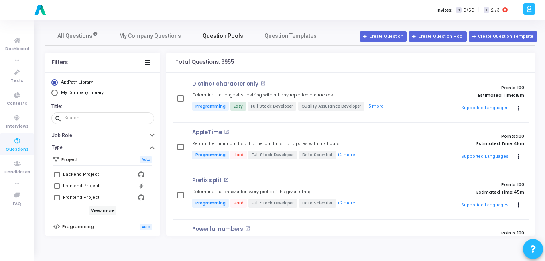
click at [220, 31] on link "Question Pools" at bounding box center [223, 35] width 64 height 19
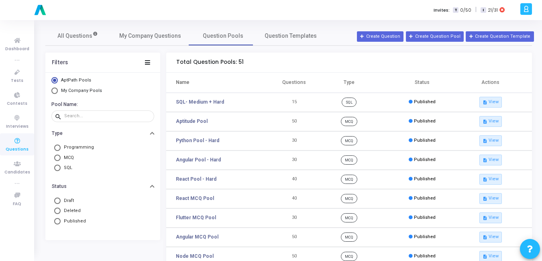
click at [55, 91] on span "Select Library" at bounding box center [54, 91] width 6 height 6
click at [55, 91] on input "My Company Pools" at bounding box center [54, 91] width 6 height 6
radio input "true"
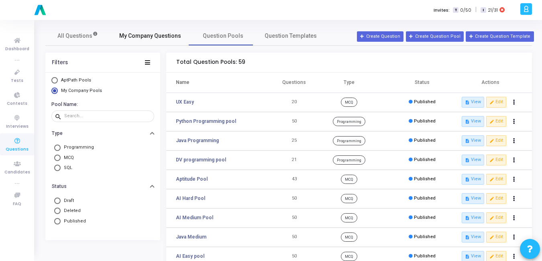
click at [137, 39] on span "My Company Questions" at bounding box center [150, 36] width 62 height 8
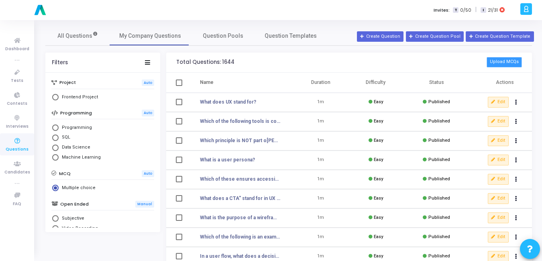
click at [495, 65] on button "Upload MCQs" at bounding box center [504, 62] width 35 height 10
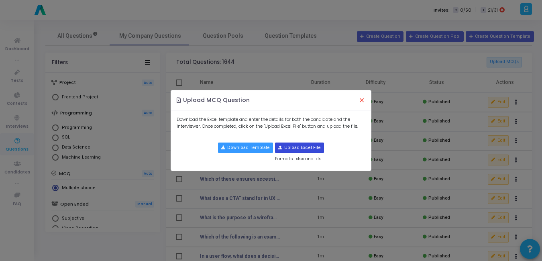
click at [299, 146] on input "file" at bounding box center [299, 148] width 48 height 10
type input "C:\fakepath\ux_medium.csv"
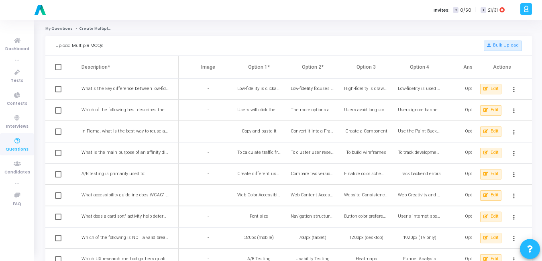
click at [59, 69] on span at bounding box center [58, 67] width 6 height 6
click at [58, 70] on input "checkbox" at bounding box center [58, 70] width 0 height 0
checkbox input "true"
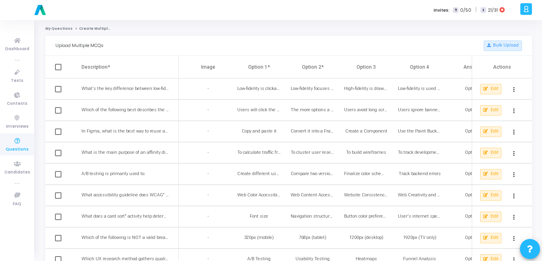
checkbox input "true"
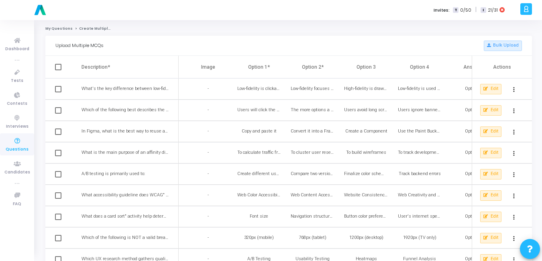
checkbox input "true"
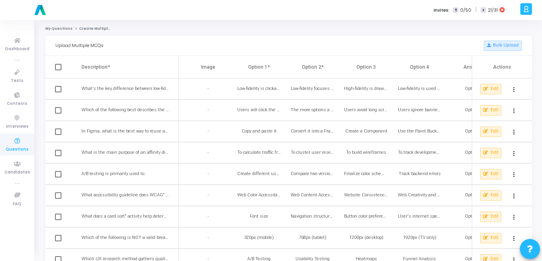
checkbox input "true"
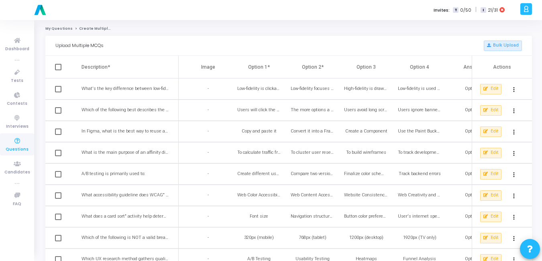
checkbox input "true"
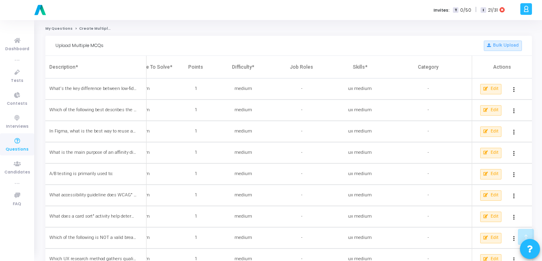
scroll to position [280, 0]
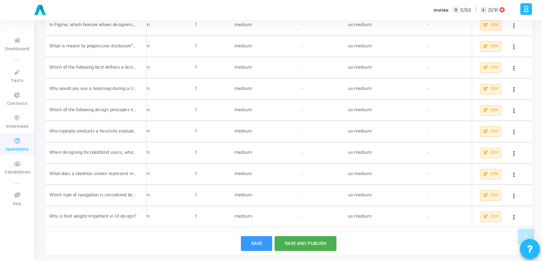
click at [315, 251] on div "Save Save and Publish" at bounding box center [288, 243] width 487 height 23
click at [314, 247] on button "Save and Publish" at bounding box center [306, 243] width 62 height 15
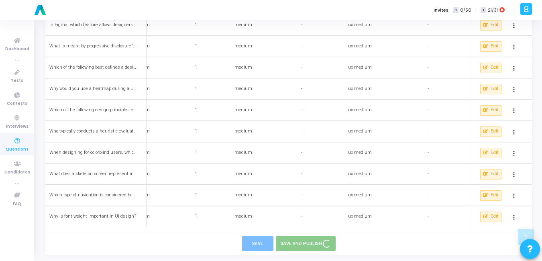
checkbox input "false"
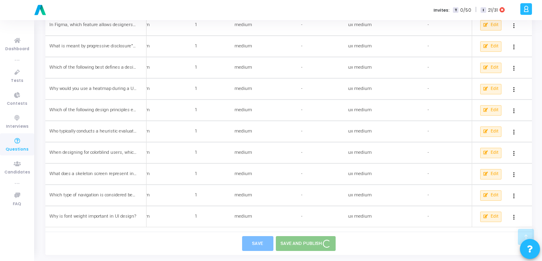
checkbox input "false"
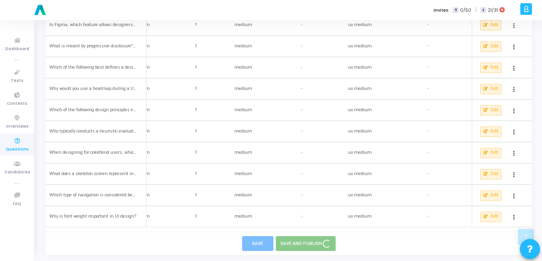
checkbox input "false"
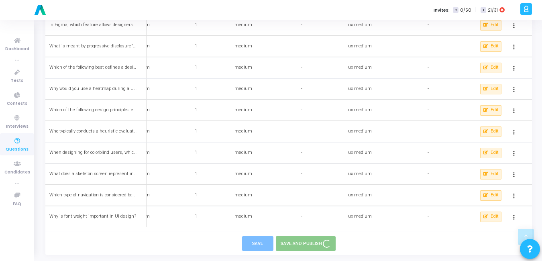
checkbox input "false"
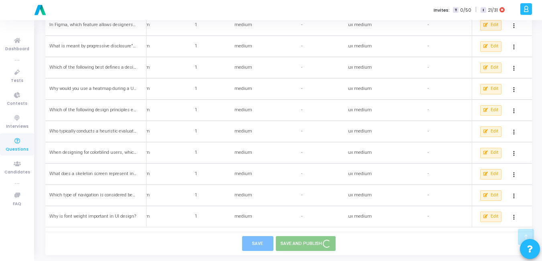
checkbox input "false"
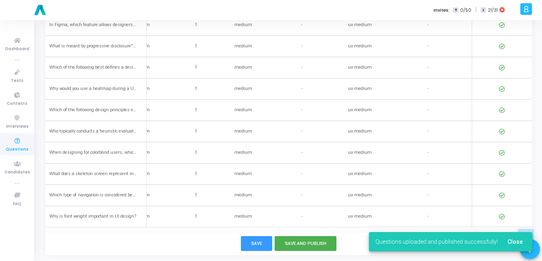
click at [12, 149] on span "Questions" at bounding box center [17, 149] width 23 height 7
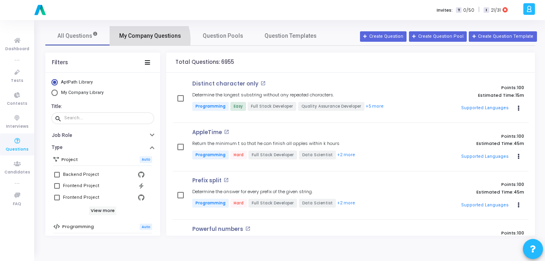
click at [145, 40] on span "My Company Questions" at bounding box center [150, 36] width 62 height 8
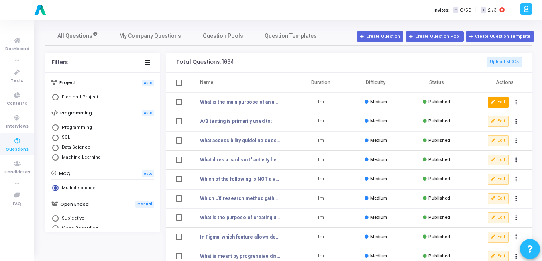
click at [498, 106] on button "Edit" at bounding box center [498, 102] width 21 height 10
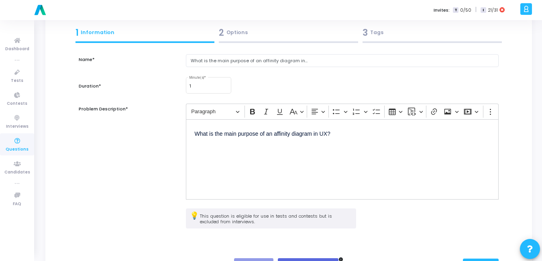
scroll to position [42, 0]
click at [376, 39] on div "3 Tags" at bounding box center [432, 32] width 139 height 13
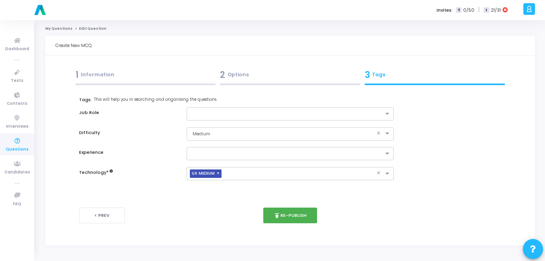
click at [96, 68] on div "1 Information" at bounding box center [145, 74] width 141 height 13
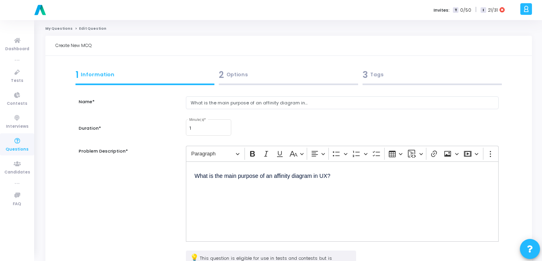
click at [389, 78] on div "3 Tags" at bounding box center [432, 74] width 139 height 13
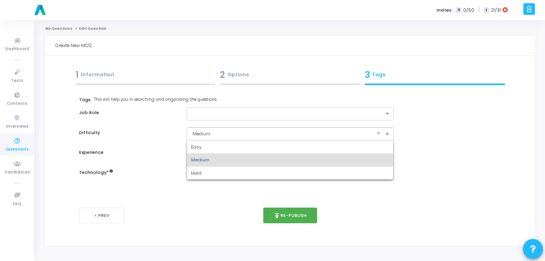
click at [206, 137] on div "× Medium" at bounding box center [200, 133] width 19 height 7
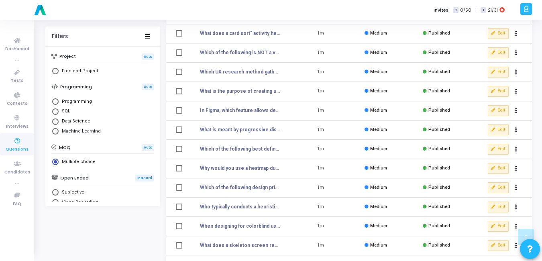
scroll to position [149, 0]
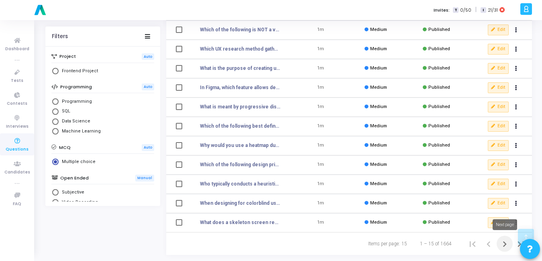
click at [504, 249] on button "Next page" at bounding box center [505, 244] width 16 height 16
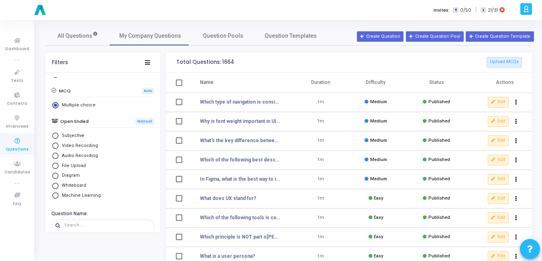
scroll to position [83, 0]
click at [56, 166] on span "Select Library" at bounding box center [55, 165] width 6 height 6
click at [56, 166] on input "File Upload" at bounding box center [55, 165] width 6 height 6
radio input "true"
radio input "false"
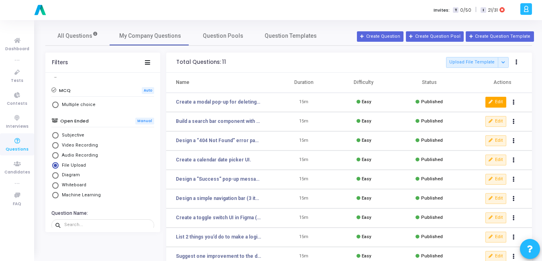
click at [491, 103] on icon at bounding box center [491, 102] width 4 height 4
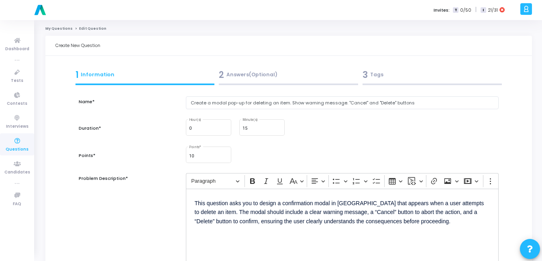
click at [367, 80] on span "3" at bounding box center [365, 74] width 5 height 13
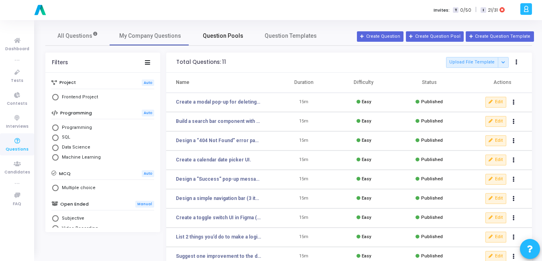
click at [222, 43] on link "Question Pools" at bounding box center [223, 35] width 64 height 19
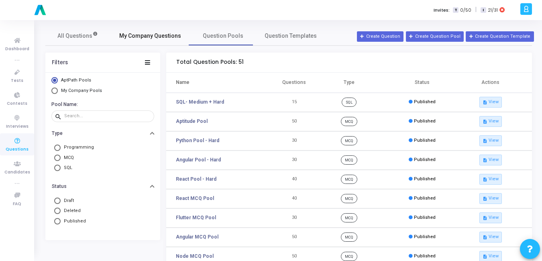
click at [136, 40] on span "My Company Questions" at bounding box center [150, 36] width 62 height 8
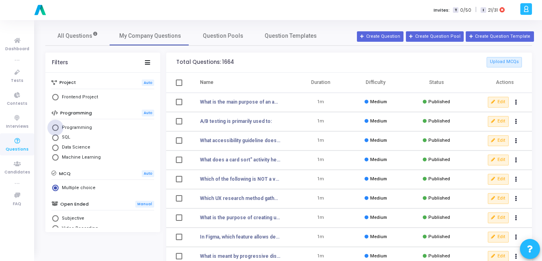
click at [57, 126] on span "Select Library" at bounding box center [55, 127] width 6 height 6
click at [57, 126] on input "Programming" at bounding box center [55, 127] width 6 height 6
radio input "true"
radio input "false"
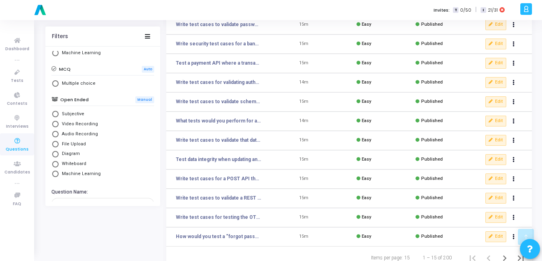
scroll to position [149, 0]
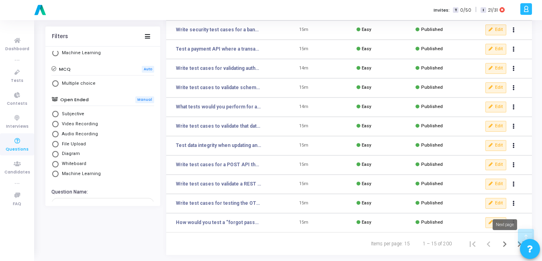
click at [507, 242] on icon "Next page" at bounding box center [504, 243] width 11 height 11
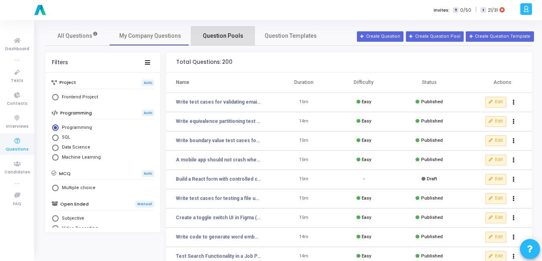
click at [222, 37] on span "Question Pools" at bounding box center [223, 36] width 41 height 8
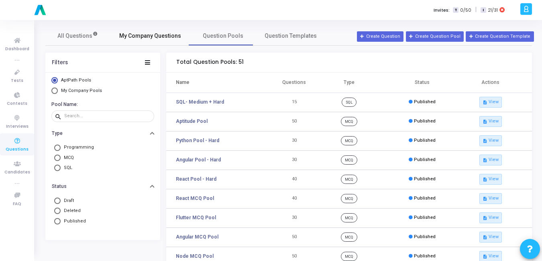
click at [120, 45] on link "My Company Questions" at bounding box center [150, 35] width 81 height 19
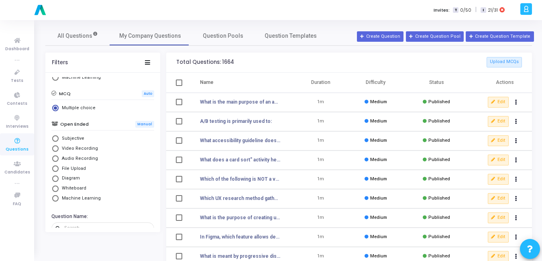
scroll to position [93, 0]
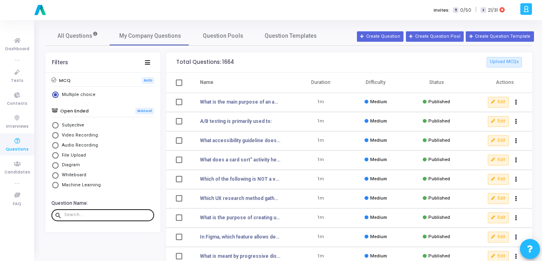
click at [92, 219] on div at bounding box center [107, 214] width 87 height 13
click at [92, 218] on div at bounding box center [107, 214] width 87 height 13
paste input "Write equivalence partitioning test cases for a form that accepts ages between …"
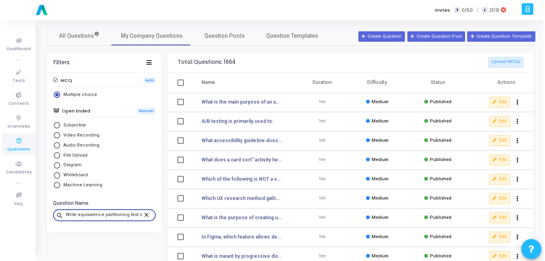
scroll to position [0, 96]
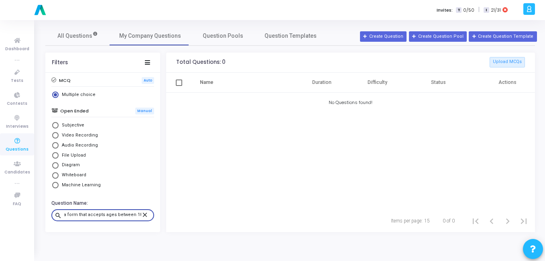
scroll to position [0, 94]
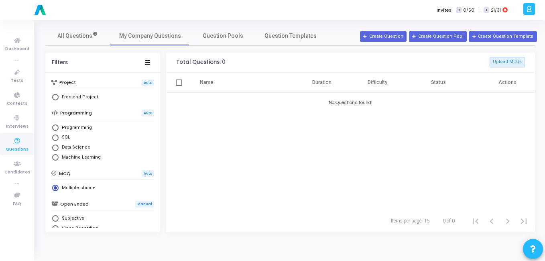
scroll to position [93, 0]
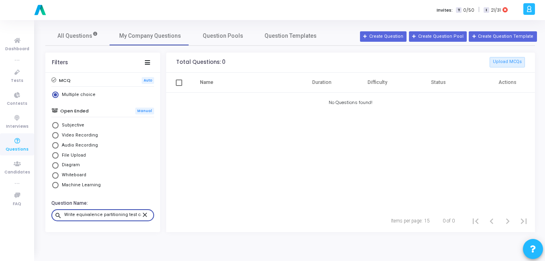
click at [127, 216] on input "Write equivalence partitioning test cases for a form that accepts ages between …" at bounding box center [102, 214] width 77 height 5
click at [107, 214] on input "Write equivalence partitioning test cases for a form that accepts ages between …" at bounding box center [102, 214] width 77 height 5
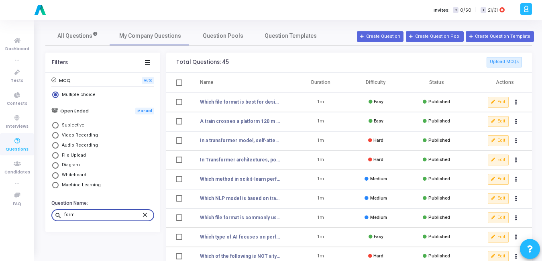
click at [89, 215] on input "form" at bounding box center [102, 214] width 77 height 5
type input "f"
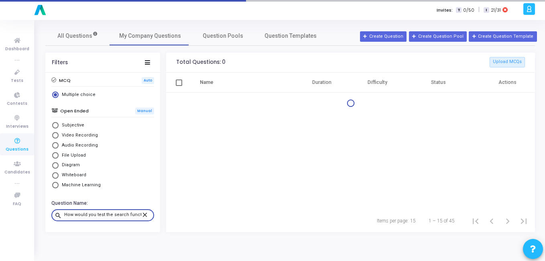
scroll to position [0, 99]
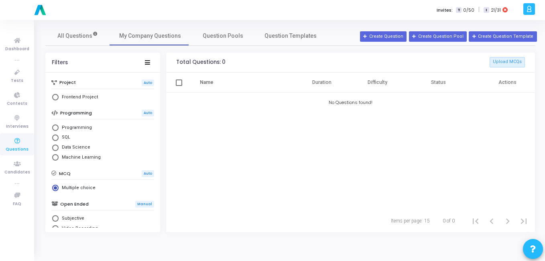
type input "How would you test the search functionality in a job portal? Provide at least 8…"
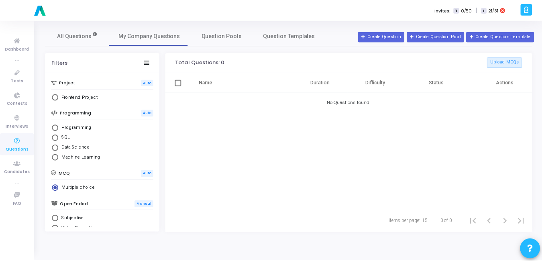
scroll to position [93, 0]
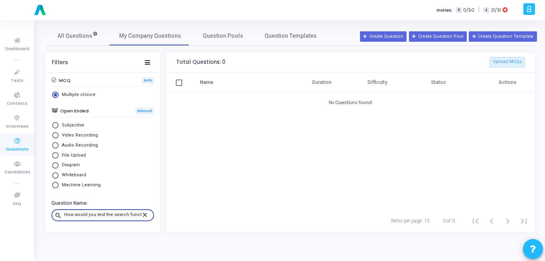
click at [106, 216] on input "How would you test the search functionality in a job portal? Provide at least 8…" at bounding box center [102, 214] width 77 height 5
click at [100, 215] on input "How would you test the search functionality in a job portal? Provide at least 8…" at bounding box center [102, 214] width 77 height 5
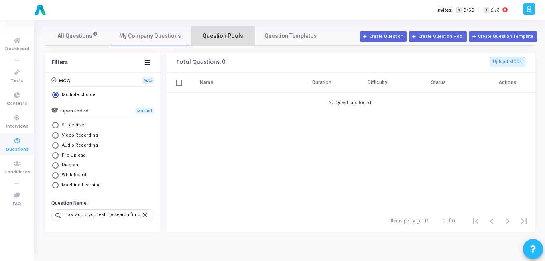
click at [214, 39] on span "Question Pools" at bounding box center [223, 36] width 41 height 8
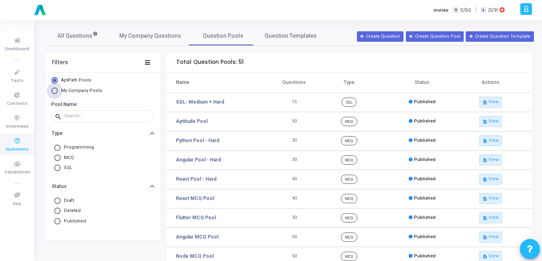
click at [67, 91] on span "My Company Pools" at bounding box center [81, 90] width 41 height 5
click at [58, 91] on input "My Company Pools" at bounding box center [54, 91] width 6 height 6
radio input "true"
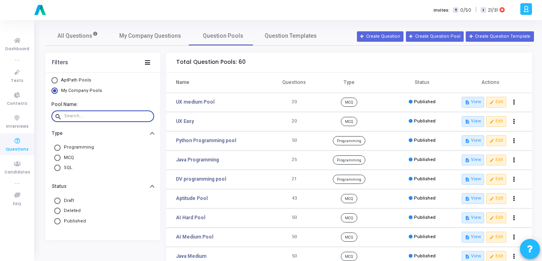
click at [85, 114] on input "text" at bounding box center [107, 116] width 87 height 5
click at [127, 45] on nav "All Questions My Company Questions Question Pools Question Templates" at bounding box center [288, 36] width 487 height 20
click at [128, 43] on link "My Company Questions" at bounding box center [150, 35] width 81 height 19
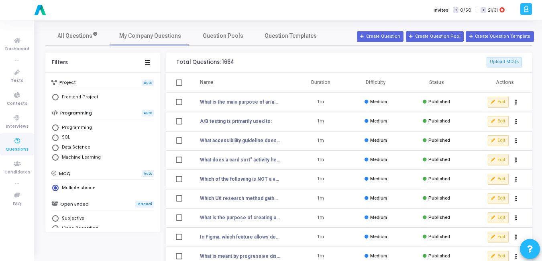
click at [67, 127] on span "Programming" at bounding box center [75, 127] width 33 height 7
click at [59, 127] on input "Programming" at bounding box center [55, 127] width 6 height 6
radio input "true"
radio input "false"
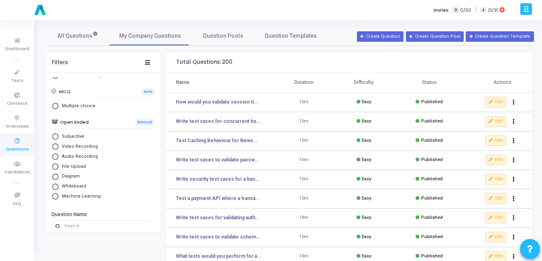
scroll to position [93, 0]
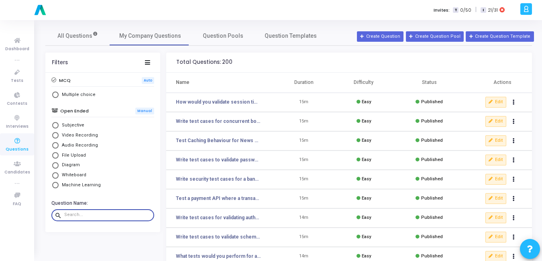
click at [71, 213] on input "text" at bounding box center [107, 214] width 87 height 5
paste input "How would you test a “forgot password” functionality for both positive and nega…"
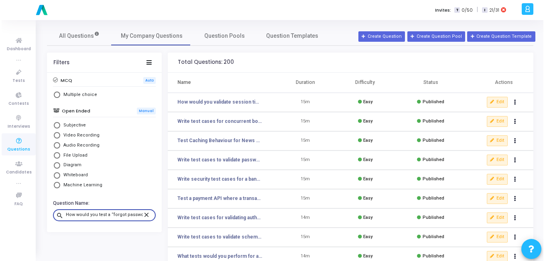
scroll to position [0, 257]
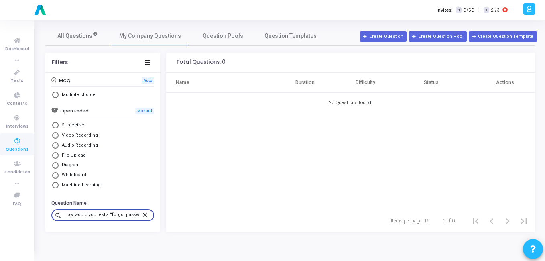
click at [94, 211] on div "How would you test a “forgot password” functionality for both positive and nega…" at bounding box center [102, 214] width 77 height 13
paste input "What tests would you perform for a DELETE API that removes a user?"
type input "What tests would you perform for a DELETE API that removes a user?"
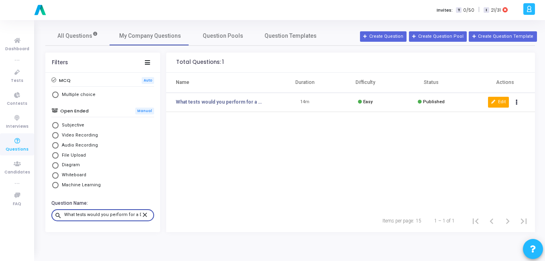
click at [498, 100] on button "Edit" at bounding box center [498, 102] width 21 height 10
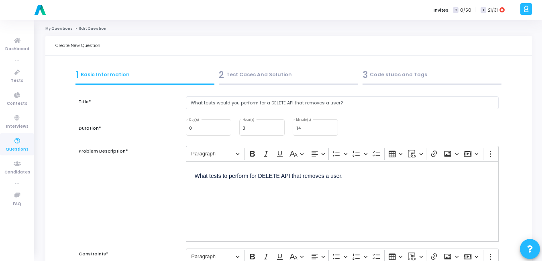
click at [384, 72] on div "3 Code stubs and Tags" at bounding box center [432, 74] width 139 height 13
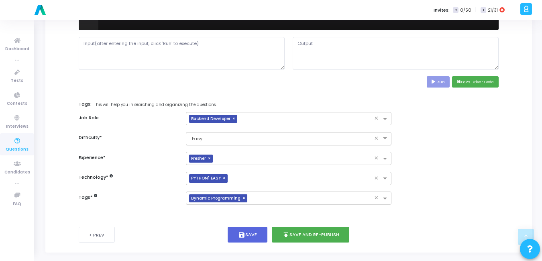
scroll to position [367, 0]
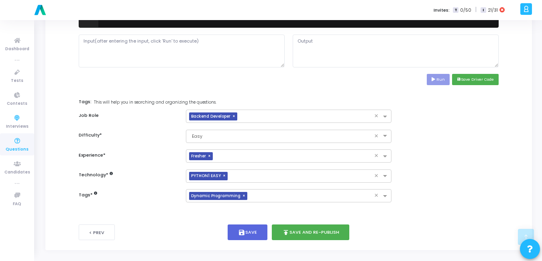
click at [20, 138] on icon at bounding box center [17, 141] width 17 height 10
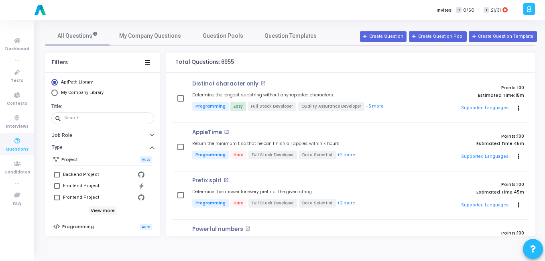
click at [59, 93] on span "My Company Library" at bounding box center [81, 93] width 47 height 7
click at [58, 93] on input "My Company Library" at bounding box center [54, 93] width 6 height 6
radio input "true"
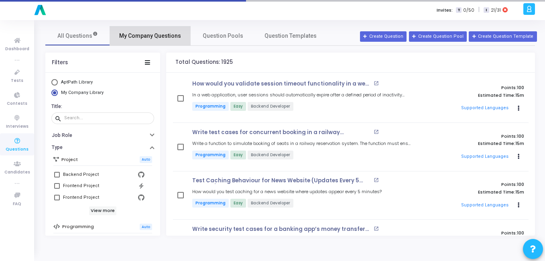
click at [165, 34] on span "My Company Questions" at bounding box center [150, 36] width 62 height 8
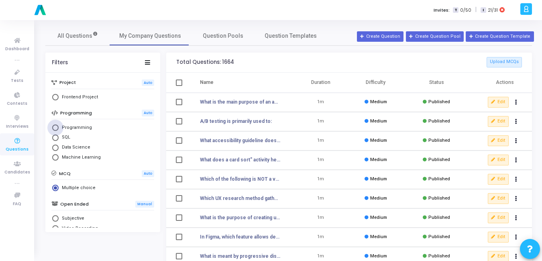
click at [54, 130] on span "Select Library" at bounding box center [55, 127] width 6 height 6
click at [54, 130] on input "Programming" at bounding box center [55, 127] width 6 height 6
radio input "true"
radio input "false"
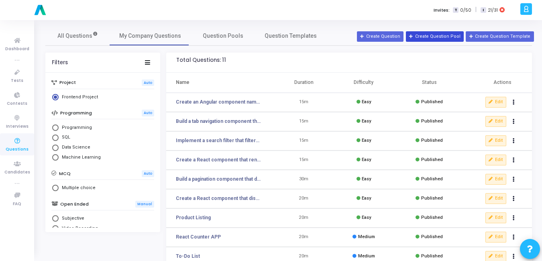
click at [438, 35] on button "Create Question Pool" at bounding box center [435, 36] width 58 height 10
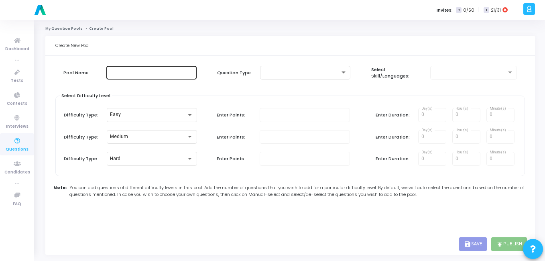
click at [142, 68] on div at bounding box center [152, 72] width 84 height 15
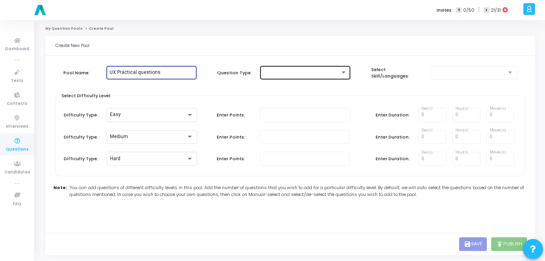
type input "UX Practical questions"
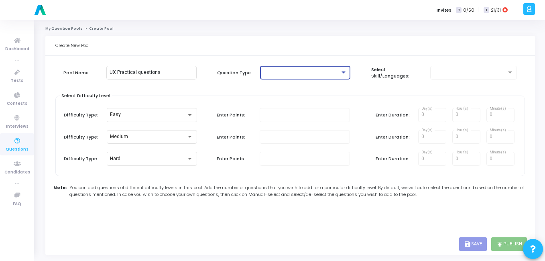
click at [287, 70] on div at bounding box center [301, 73] width 77 height 6
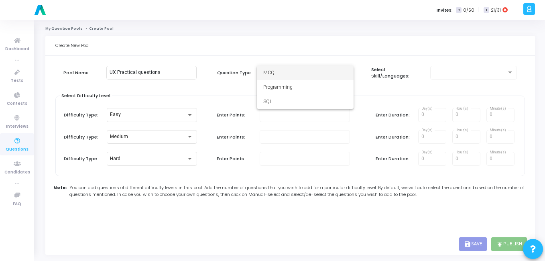
click at [226, 92] on div at bounding box center [272, 130] width 545 height 261
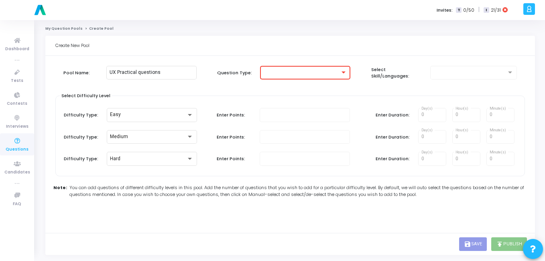
click at [278, 71] on div at bounding box center [301, 73] width 77 height 6
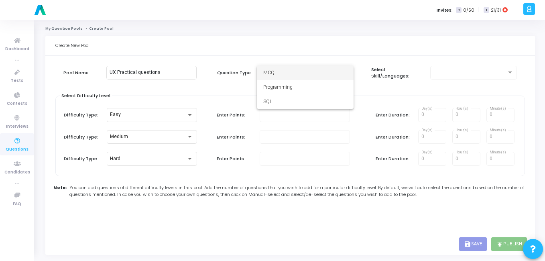
click at [222, 100] on div at bounding box center [272, 130] width 545 height 261
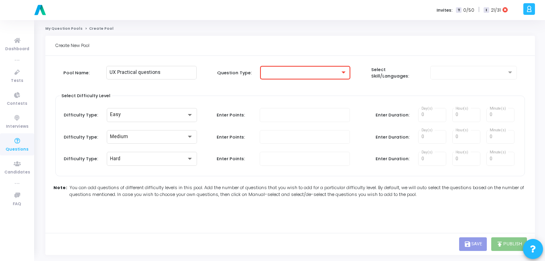
click at [271, 74] on div at bounding box center [301, 73] width 77 height 6
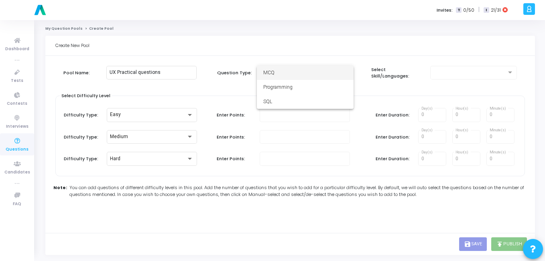
click at [189, 90] on div at bounding box center [272, 130] width 545 height 261
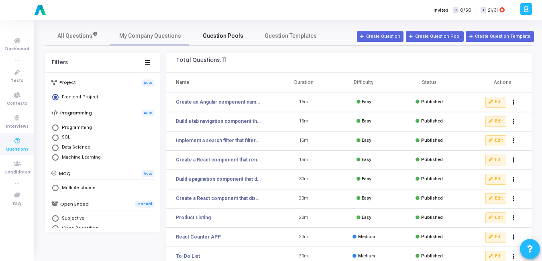
click at [206, 41] on link "Question Pools" at bounding box center [223, 35] width 64 height 19
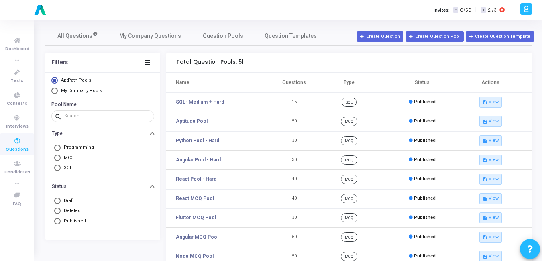
click at [57, 92] on span "Select Library" at bounding box center [54, 91] width 6 height 6
click at [57, 92] on input "My Company Pools" at bounding box center [54, 91] width 6 height 6
radio input "true"
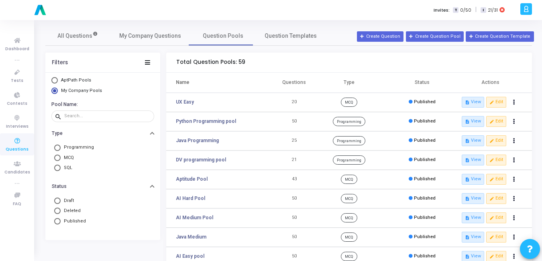
click at [217, 14] on div "Invites: T 0/50 | I 21/31" at bounding box center [299, 10] width 438 height 20
click at [436, 34] on button "Create Question Pool" at bounding box center [435, 36] width 58 height 10
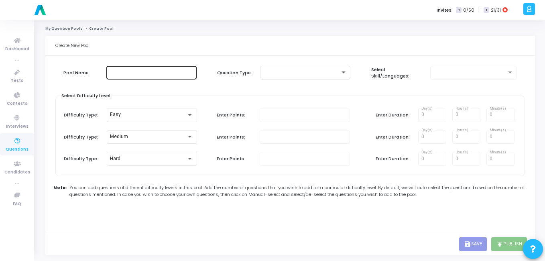
click at [125, 69] on div at bounding box center [152, 72] width 84 height 15
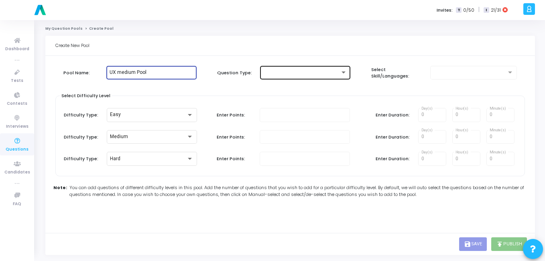
type input "UX medium Pool"
click at [305, 72] on div at bounding box center [301, 73] width 77 height 6
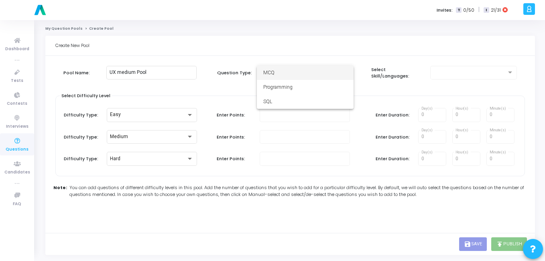
click at [292, 78] on span "MCQ" at bounding box center [305, 72] width 84 height 14
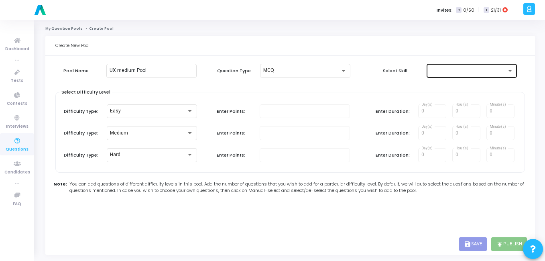
click at [444, 67] on div at bounding box center [472, 70] width 84 height 15
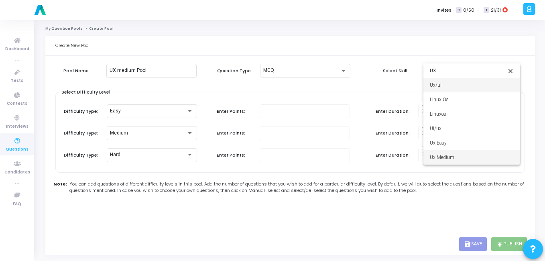
type input "UX"
click at [471, 160] on span "Ux Medium" at bounding box center [472, 157] width 84 height 14
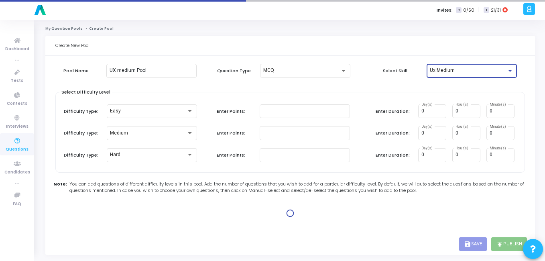
type input "1"
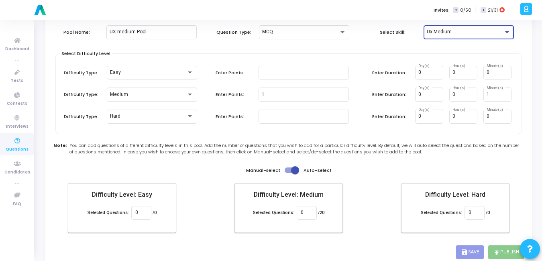
scroll to position [39, 0]
click at [310, 220] on mat-card-content "Selected Questions: 0 /20" at bounding box center [288, 212] width 95 height 20
click at [310, 218] on div "0" at bounding box center [307, 211] width 12 height 15
type input "20"
click at [320, 243] on div "Create New Pool Pool Name: UX medium Pool Question Type: MCQ Select Skill: Ux M…" at bounding box center [288, 130] width 487 height 266
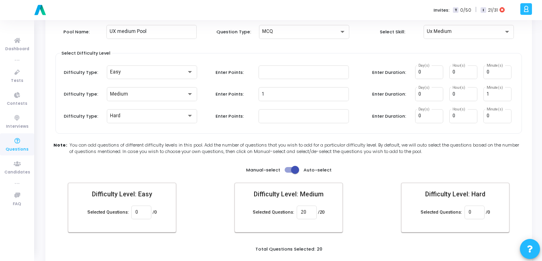
scroll to position [69, 0]
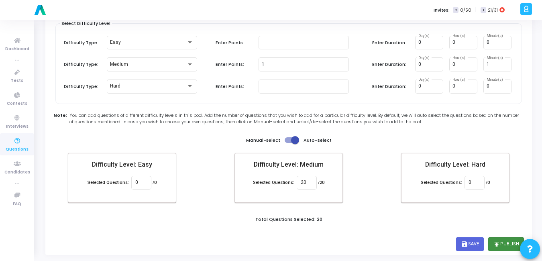
click at [511, 245] on button "publish Publish" at bounding box center [506, 244] width 36 height 14
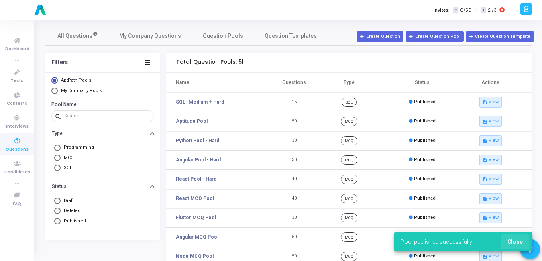
click at [511, 245] on span "Close" at bounding box center [514, 241] width 15 height 6
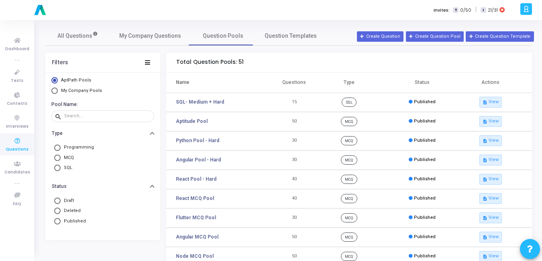
click at [60, 85] on mat-radio-group "AptPath Pools My Company Pools" at bounding box center [102, 86] width 103 height 19
click at [56, 90] on label "My Company Pools" at bounding box center [102, 91] width 103 height 7
click at [56, 90] on input "My Company Pools" at bounding box center [54, 91] width 6 height 6
radio input "true"
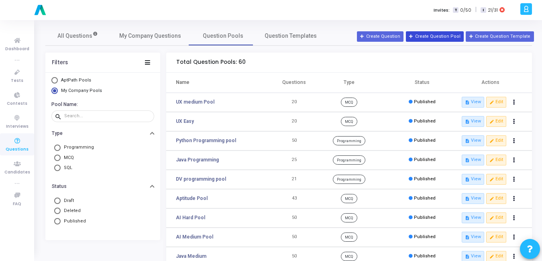
click at [448, 37] on button "Create Question Pool" at bounding box center [435, 36] width 58 height 10
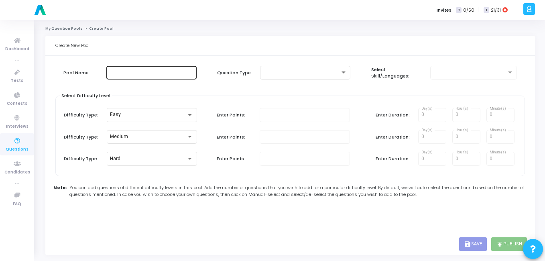
drag, startPoint x: 224, startPoint y: 60, endPoint x: 148, endPoint y: 70, distance: 76.1
click at [148, 70] on input "text" at bounding box center [152, 73] width 84 height 6
click at [180, 73] on input "Software Testing Programming Pool" at bounding box center [152, 73] width 84 height 6
type input "Software Testing Programming pool"
click at [300, 63] on div "Pool Name: Software Testing Programming pool Question Type: Select Skill/Langua…" at bounding box center [290, 134] width 470 height 148
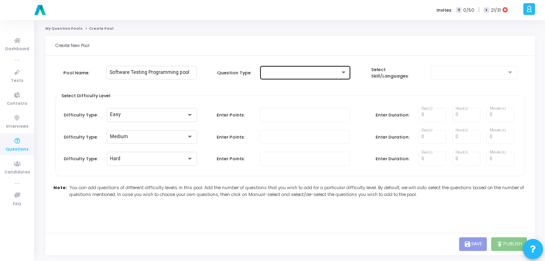
click at [299, 68] on div at bounding box center [305, 72] width 84 height 15
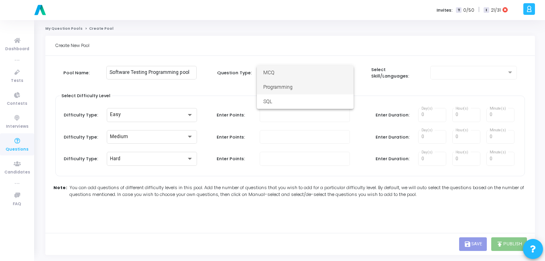
click at [293, 85] on span "Programming" at bounding box center [305, 87] width 84 height 14
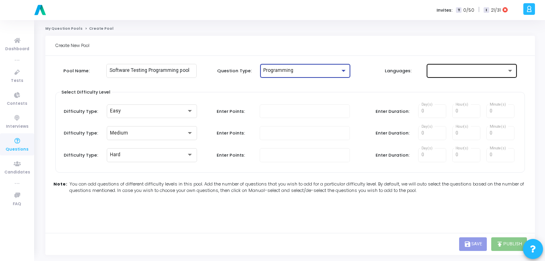
click at [471, 71] on div at bounding box center [468, 71] width 77 height 6
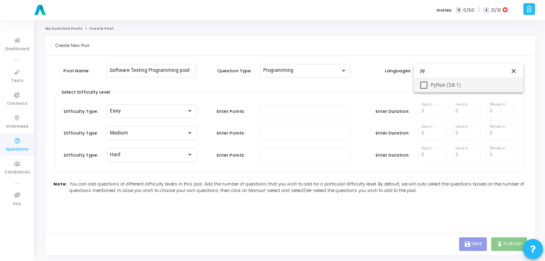
type input "py"
click at [428, 87] on mat-option "Python (3.8.1)" at bounding box center [469, 85] width 110 height 14
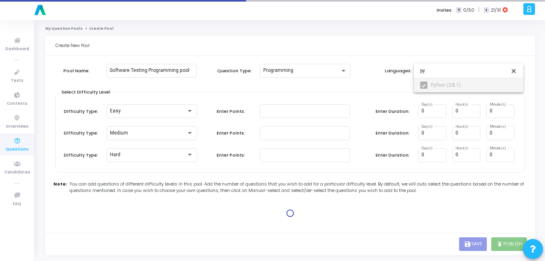
type input "100"
type input "15"
type input "100"
type input "30"
type input "100"
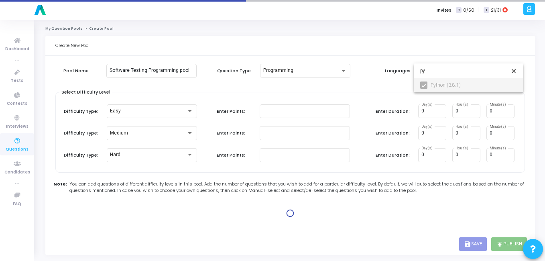
type input "45"
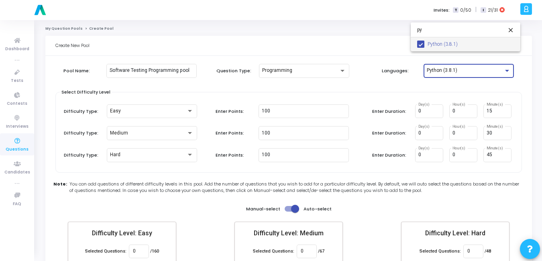
scroll to position [47, 0]
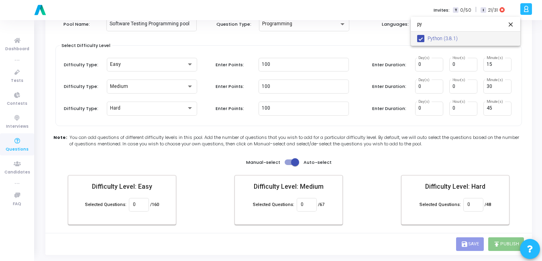
click at [291, 159] on div at bounding box center [271, 130] width 542 height 261
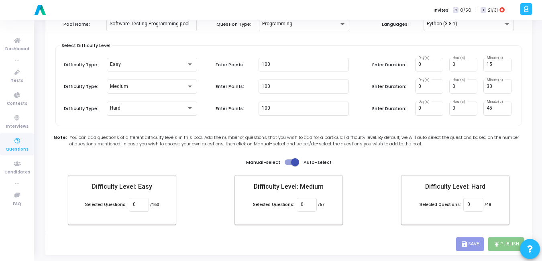
click at [290, 159] on span at bounding box center [292, 162] width 14 height 6
click at [289, 165] on input "checkbox" at bounding box center [288, 165] width 0 height 0
checkbox input "false"
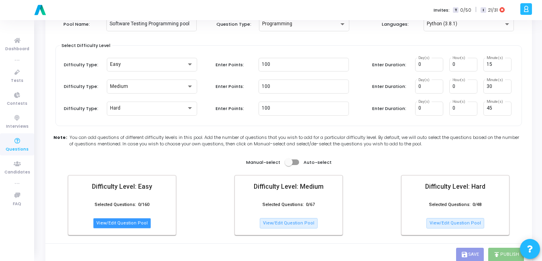
click at [119, 227] on button "View/Edit Question Pool" at bounding box center [122, 223] width 58 height 10
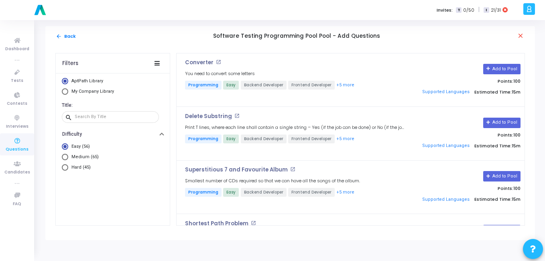
click at [65, 91] on span "Select Library" at bounding box center [65, 91] width 6 height 6
click at [65, 91] on input "My Company Library" at bounding box center [65, 91] width 6 height 6
radio input "true"
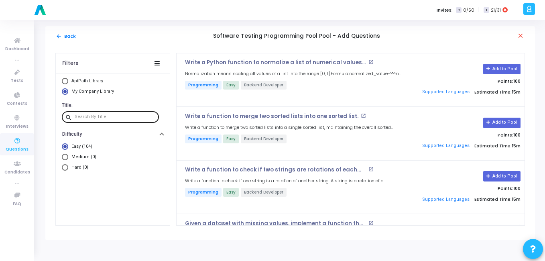
click at [96, 116] on input "text" at bounding box center [115, 116] width 81 height 5
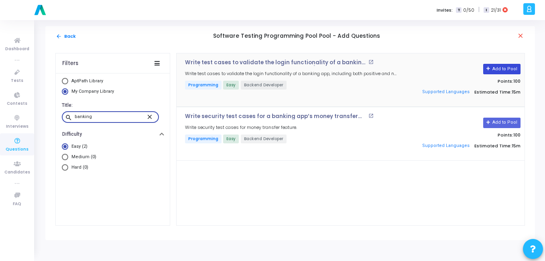
type input "banking"
click at [518, 73] on button "Add to Pool" at bounding box center [501, 69] width 37 height 10
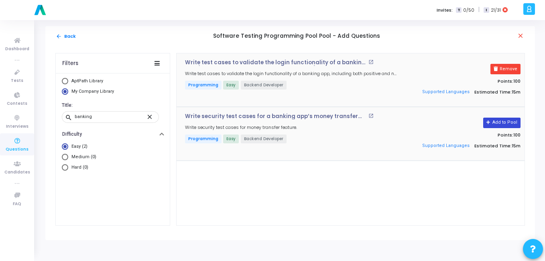
click at [508, 123] on button "Add to Pool" at bounding box center [501, 123] width 37 height 10
click at [148, 118] on mat-icon "close" at bounding box center [151, 116] width 10 height 7
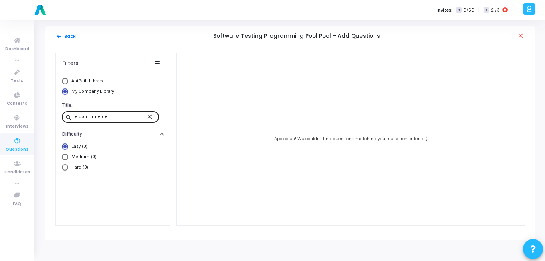
click at [77, 114] on div "e commmerce" at bounding box center [110, 116] width 71 height 13
type input "e"
type input "a"
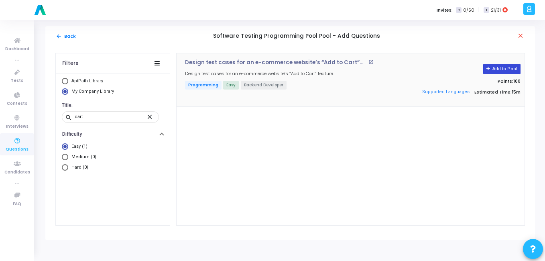
click at [507, 68] on button "Add to Pool" at bounding box center [501, 69] width 37 height 10
click at [82, 116] on input "cart" at bounding box center [110, 116] width 71 height 5
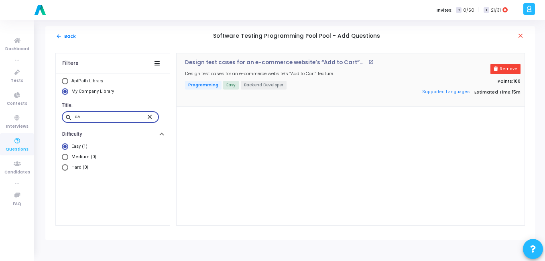
type input "c"
type input "8"
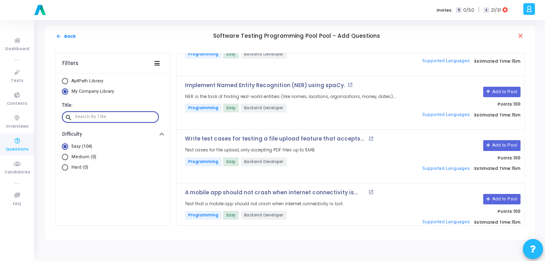
scroll to position [2500, 0]
click at [494, 147] on button "Add to Pool" at bounding box center [501, 145] width 37 height 10
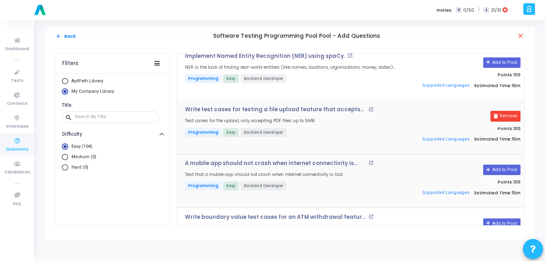
scroll to position [2556, 0]
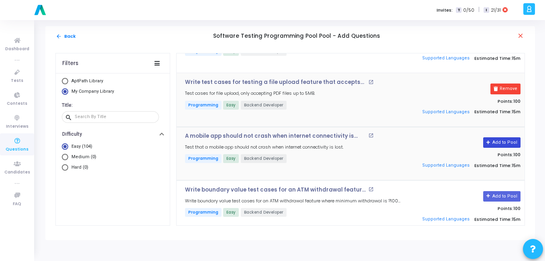
click at [499, 139] on button "Add to Pool" at bounding box center [501, 142] width 37 height 10
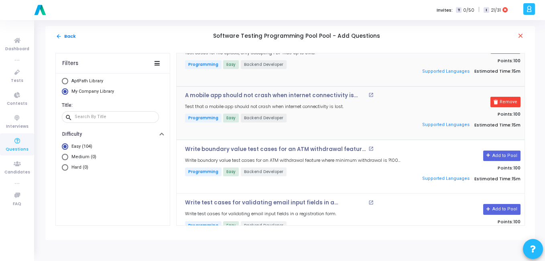
scroll to position [2597, 0]
click at [498, 154] on button "Add to Pool" at bounding box center [501, 155] width 37 height 10
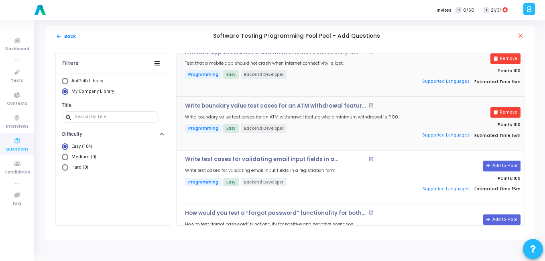
scroll to position [2641, 0]
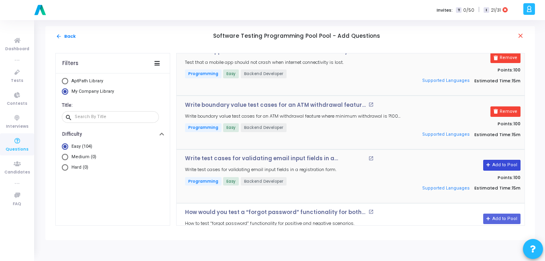
click at [499, 166] on button "Add to Pool" at bounding box center [501, 165] width 37 height 10
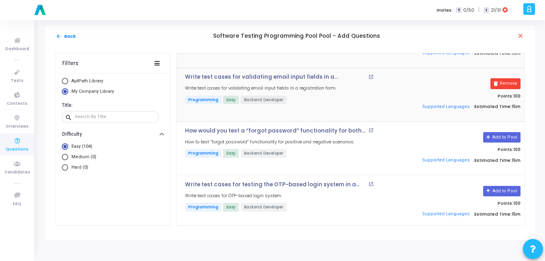
scroll to position [2723, 0]
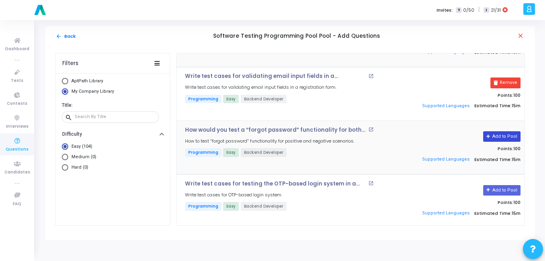
click at [507, 138] on button "Add to Pool" at bounding box center [501, 136] width 37 height 10
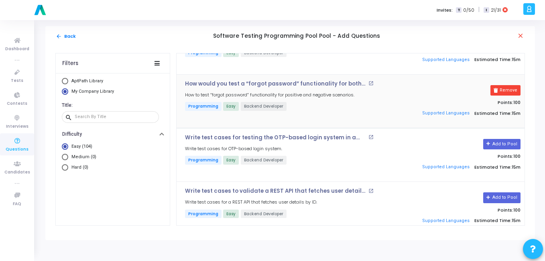
scroll to position [2770, 0]
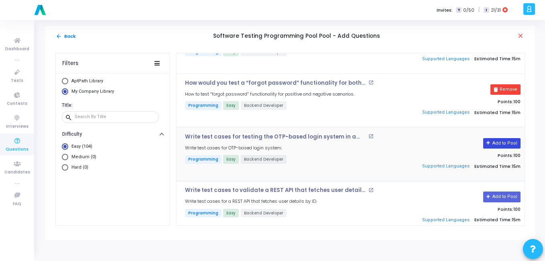
click at [507, 144] on button "Add to Pool" at bounding box center [501, 143] width 37 height 10
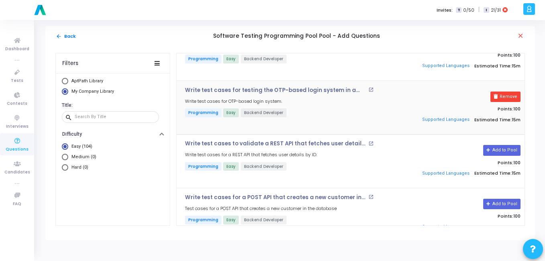
scroll to position [2817, 0]
click at [503, 149] on button "Add to Pool" at bounding box center [501, 150] width 37 height 10
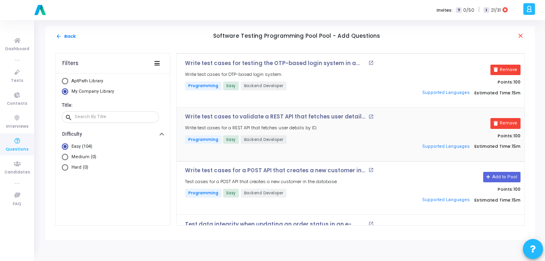
scroll to position [2845, 0]
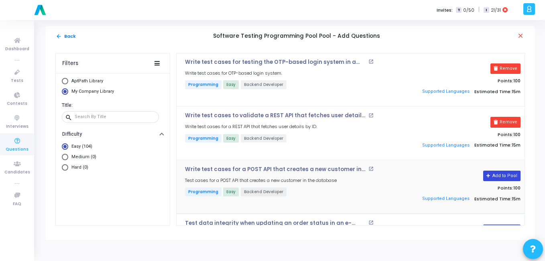
click at [488, 177] on icon at bounding box center [489, 176] width 4 height 4
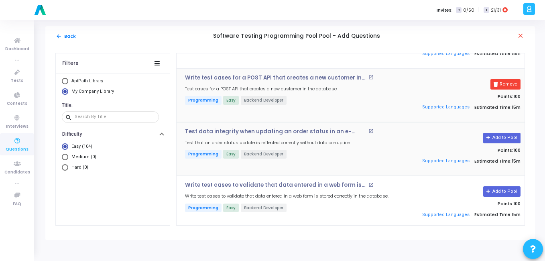
scroll to position [2937, 0]
click at [509, 192] on button "Add to Pool" at bounding box center [501, 191] width 37 height 10
click at [493, 135] on button "Add to Pool" at bounding box center [501, 137] width 37 height 10
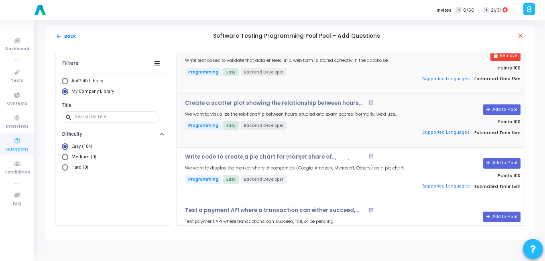
scroll to position [3073, 0]
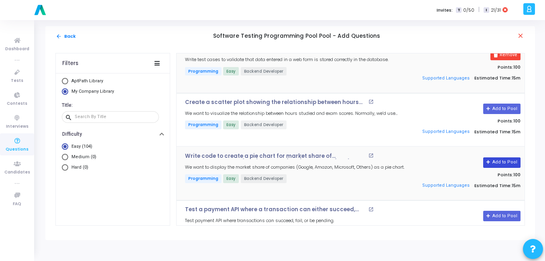
click at [499, 161] on button "Add to Pool" at bounding box center [501, 162] width 37 height 10
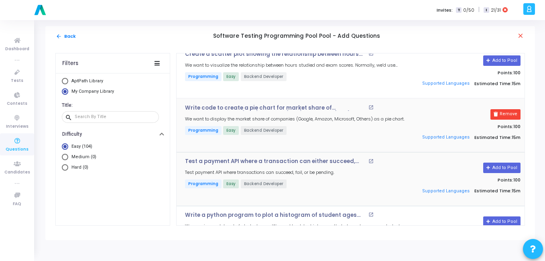
scroll to position [3151, 0]
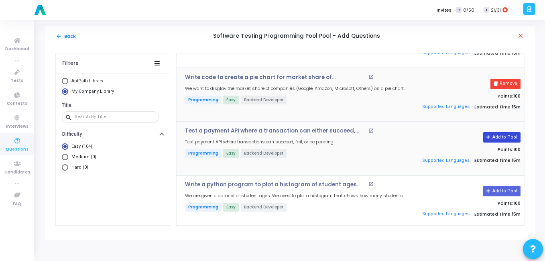
click at [505, 136] on button "Add to Pool" at bounding box center [501, 137] width 37 height 10
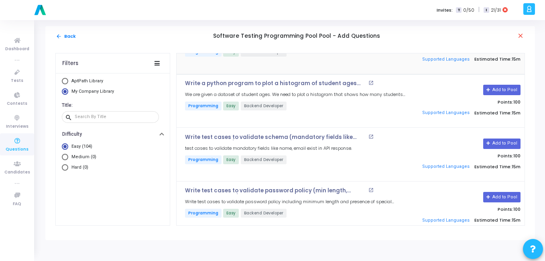
scroll to position [3253, 0]
click at [505, 143] on button "Add to Pool" at bounding box center [501, 143] width 37 height 10
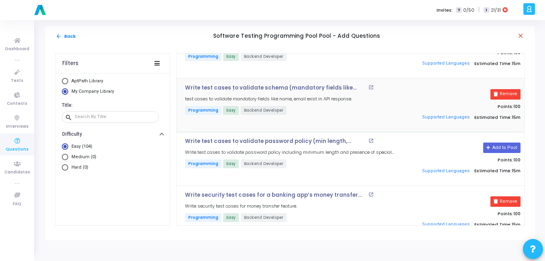
scroll to position [3306, 0]
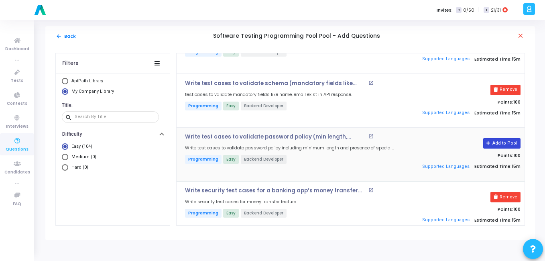
click at [498, 145] on button "Add to Pool" at bounding box center [501, 143] width 37 height 10
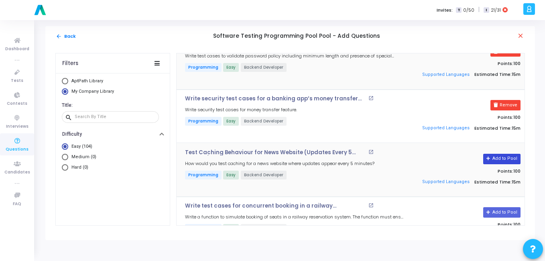
scroll to position [3418, 0]
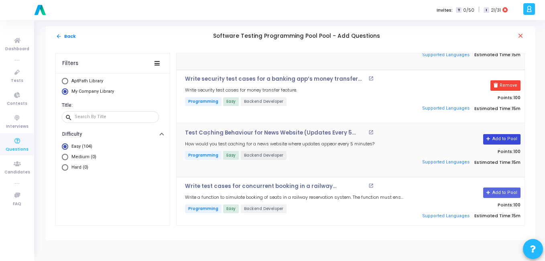
click at [494, 138] on button "Add to Pool" at bounding box center [501, 139] width 37 height 10
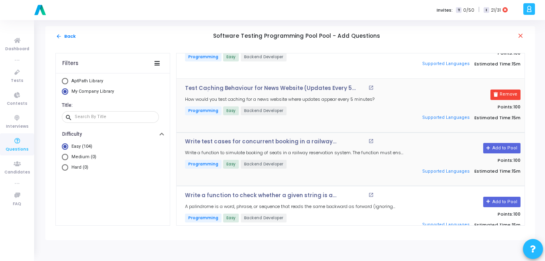
scroll to position [3463, 0]
click at [496, 149] on button "Add to Pool" at bounding box center [501, 148] width 37 height 10
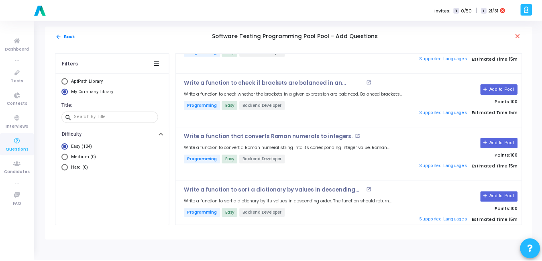
scroll to position [5069, 0]
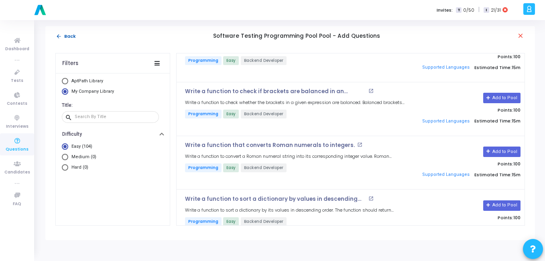
click at [56, 37] on mat-icon "arrow_back" at bounding box center [59, 36] width 6 height 6
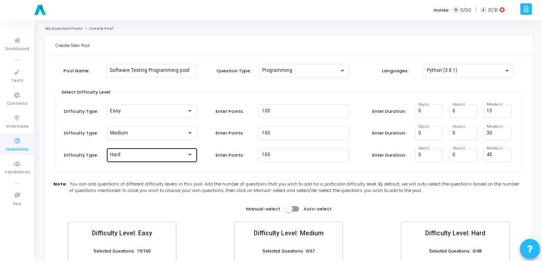
scroll to position [79, 0]
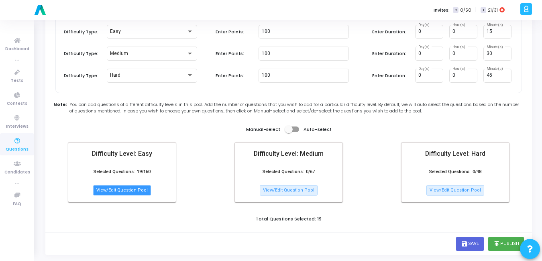
click at [134, 191] on button "View/Edit Question Pool" at bounding box center [122, 190] width 58 height 10
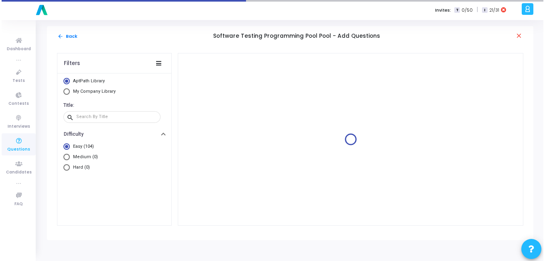
scroll to position [0, 0]
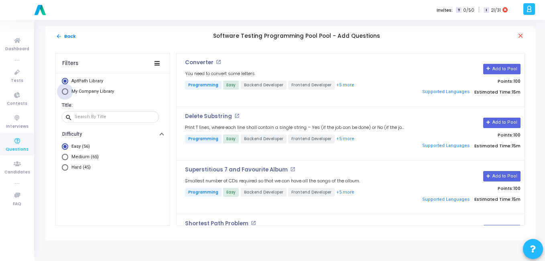
click at [69, 92] on span "My Company Library" at bounding box center [91, 91] width 47 height 7
click at [68, 92] on input "My Company Library" at bounding box center [65, 91] width 6 height 6
radio input "true"
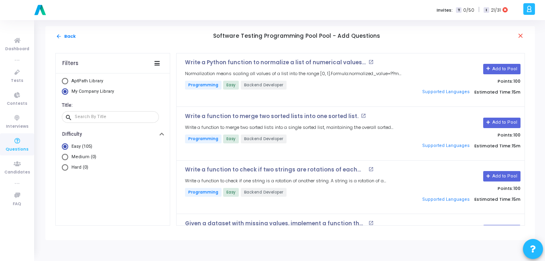
click at [101, 124] on div "Title: search" at bounding box center [113, 113] width 114 height 31
click at [103, 119] on input "text" at bounding box center [115, 116] width 81 height 5
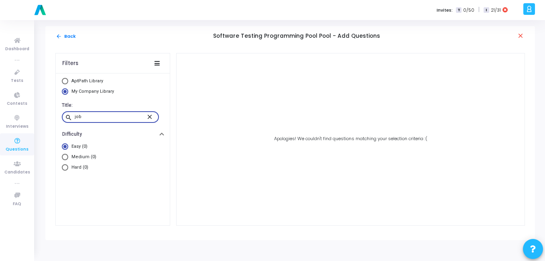
type input "job"
click at [150, 118] on mat-icon "close" at bounding box center [151, 116] width 10 height 7
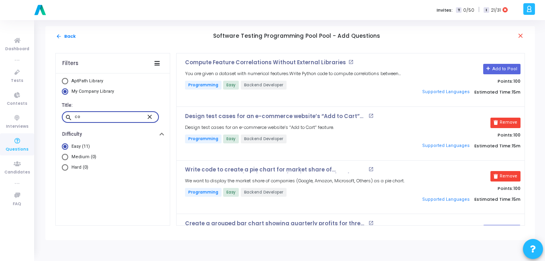
type input "c"
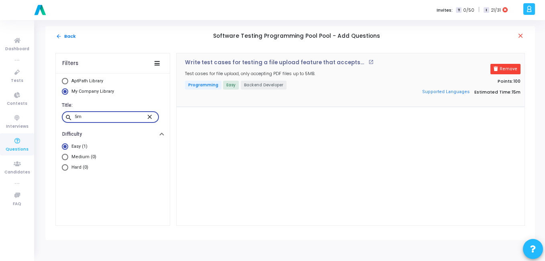
type input "5"
type input "m"
type input "b"
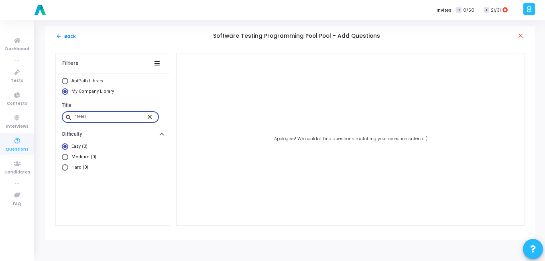
paste input "Write equivalence partitioning test cases for a form that accepts ages between …"
click at [79, 118] on input "Write equivalence partitioning test cases for a form that accepts ages between …" at bounding box center [110, 116] width 71 height 5
click at [113, 118] on input "Write equivalence partitioning test cases for a form that accepts ages between …" at bounding box center [110, 116] width 71 height 5
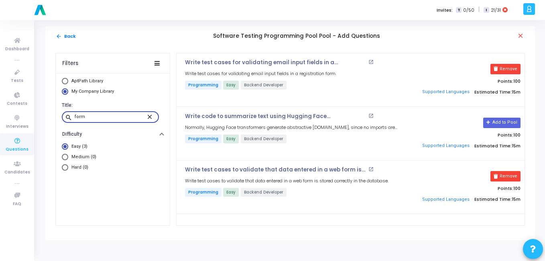
paste input "test cases for validating email input fields in a registration form."
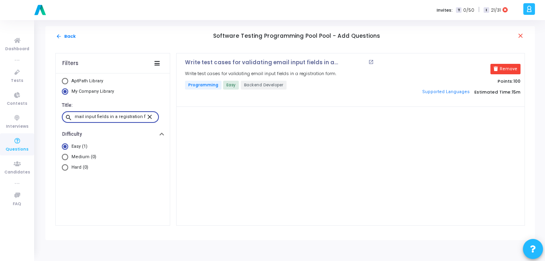
type input "test cases for validating email input fields in a registration form."
click at [80, 116] on input "test cases for validating email input fields in a registration form." at bounding box center [110, 116] width 71 height 5
paste input "text"
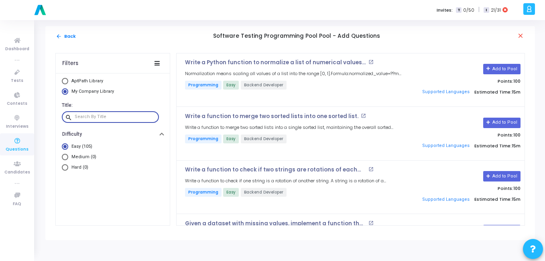
click at [80, 116] on input "text" at bounding box center [115, 116] width 81 height 5
paste input "test cases for validating email input fields in a registration form."
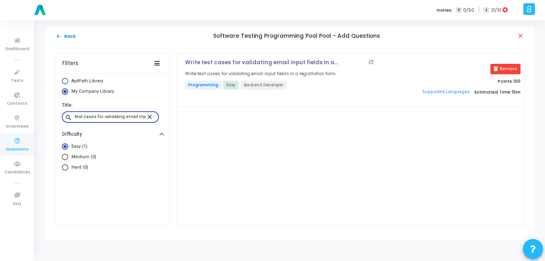
click at [120, 117] on input "test cases for validating email input fields in a registration form." at bounding box center [110, 116] width 71 height 5
paste input "Write test cases to validate a REST API that fetches user details by ID"
click at [110, 113] on div "Write test cases to validate a REST API that fetches user details by ID." at bounding box center [110, 116] width 71 height 13
paste input "How would you test the search functionality in a job portal? Provide at least 8…"
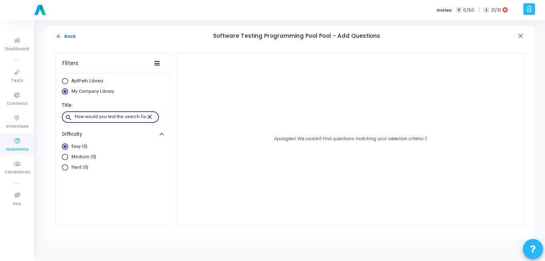
click at [112, 115] on input "How would you test the search functionality in a job portal? Provide at least 8…" at bounding box center [110, 116] width 71 height 5
click at [89, 118] on input "How would you test the search functionality in a job portal? Provide at least 8…" at bounding box center [110, 116] width 71 height 5
paste input "a “forgot password” functionality for both positive and negative scenarios? Wri…"
click at [109, 115] on input "How would you test a “forgot password” functionality for both positive and nega…" at bounding box center [110, 116] width 71 height 5
paste input "text"
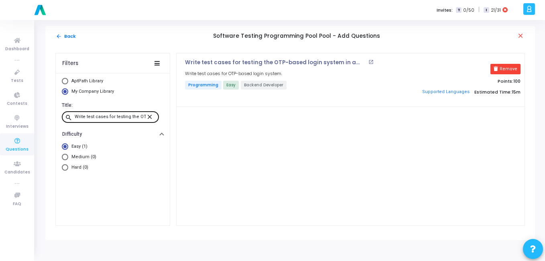
click at [122, 114] on div "Write test cases for testing the OTP-based login system in a payment app." at bounding box center [110, 116] width 71 height 13
paste input "to validate a REST API that fetches user details by ID"
click at [115, 120] on div "Write test cases to validate a REST API that fetches user details by ID." at bounding box center [110, 116] width 71 height 13
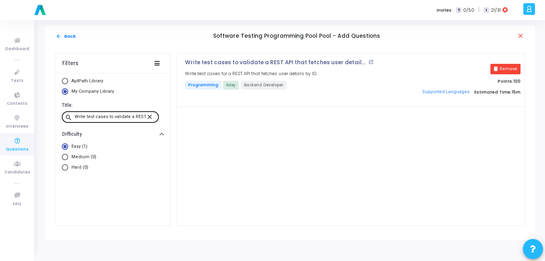
scroll to position [0, 65]
paste input "for a POST API that creates a new customer in the database"
click at [91, 116] on input "Write test cases for a POST API that creates a new customer in the database." at bounding box center [110, 116] width 71 height 5
paste input "hat tests would you perform for a DELETE API that removes a user?"
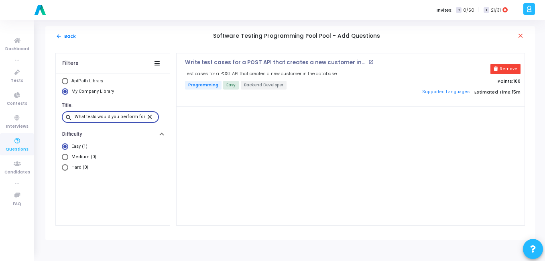
scroll to position [0, 64]
type input "What tests would you perform for a DELETE API that removes a user?"
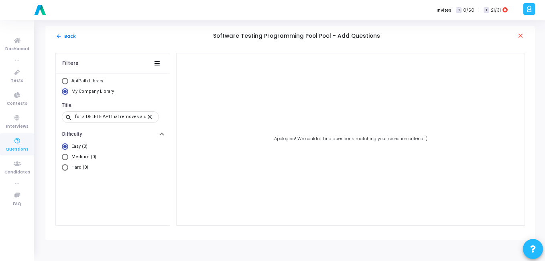
scroll to position [0, 0]
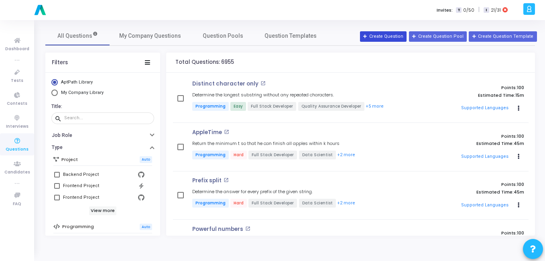
click at [390, 37] on button "Create Question" at bounding box center [383, 36] width 47 height 10
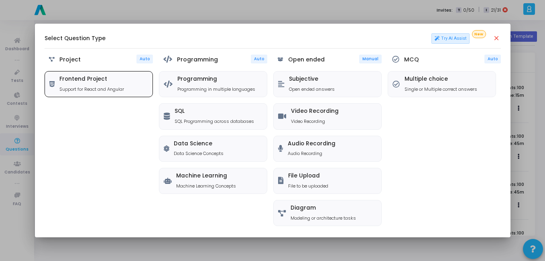
click at [128, 90] on div "Frontend Project Support for React and Angular" at bounding box center [99, 83] width 108 height 25
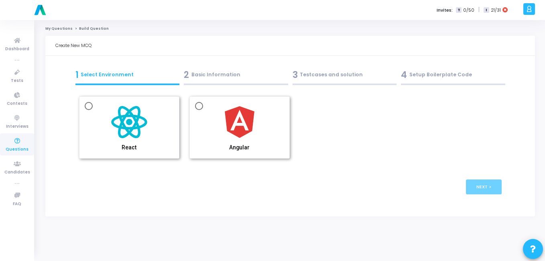
click at [245, 120] on img at bounding box center [240, 122] width 40 height 40
click at [203, 110] on input "Angular" at bounding box center [199, 106] width 8 height 8
radio input "true"
click at [489, 190] on button "Next >" at bounding box center [484, 186] width 36 height 15
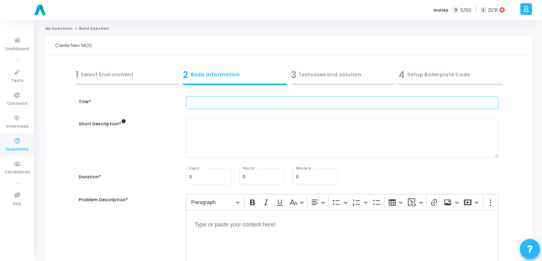
click at [212, 99] on input "text" at bounding box center [342, 102] width 313 height 13
type input "v"
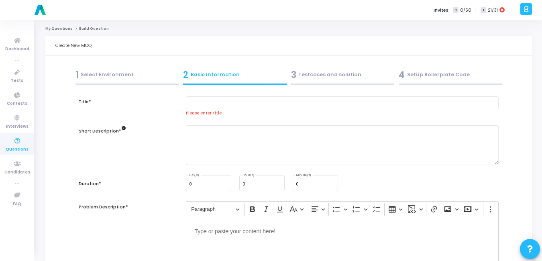
drag, startPoint x: 234, startPoint y: 92, endPoint x: 218, endPoint y: 105, distance: 20.8
click at [218, 105] on input "text" at bounding box center [342, 102] width 313 height 13
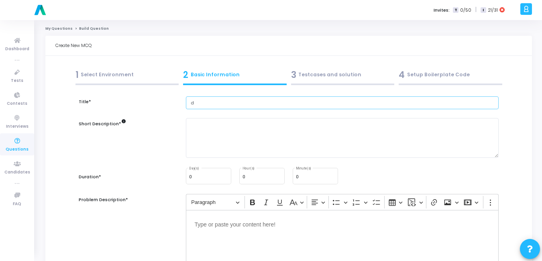
type input "d"
click at [197, 147] on textarea at bounding box center [342, 138] width 313 height 40
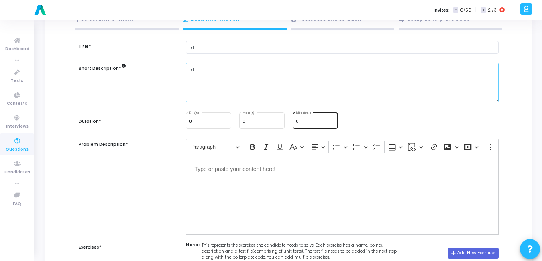
scroll to position [56, 0]
type textarea "d"
click at [315, 121] on input "0" at bounding box center [315, 121] width 39 height 5
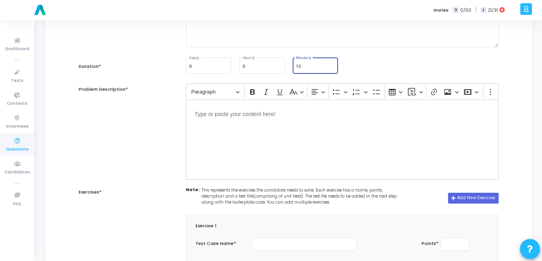
scroll to position [112, 0]
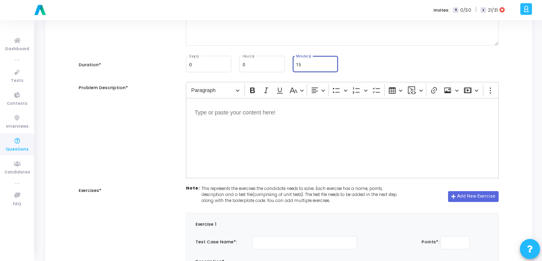
type input "15"
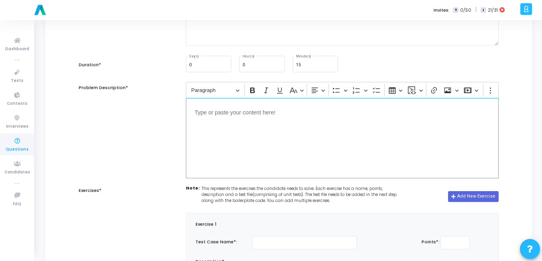
click at [236, 132] on div "Editor editing area: main" at bounding box center [342, 138] width 313 height 80
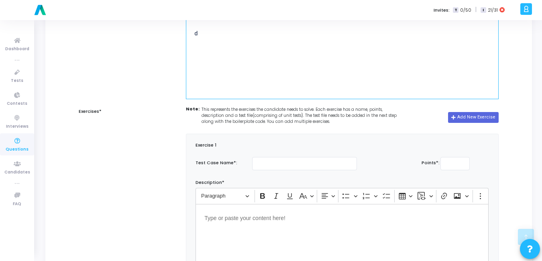
scroll to position [193, 0]
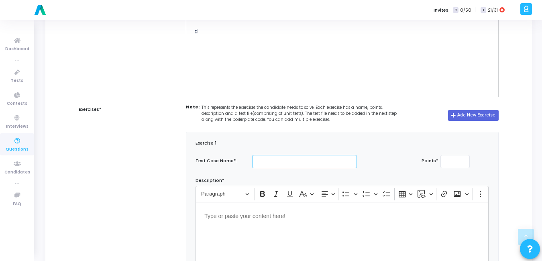
click at [283, 162] on input "text" at bounding box center [304, 161] width 105 height 13
type input "Test Case"
click at [457, 157] on input "number" at bounding box center [455, 161] width 30 height 13
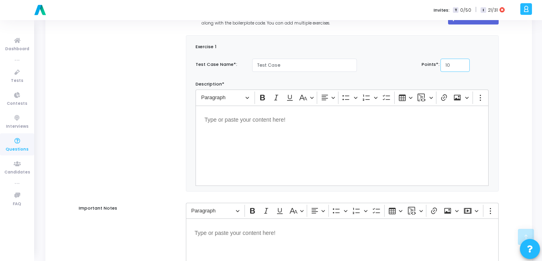
scroll to position [290, 0]
type input "10"
click at [343, 151] on div "Editor editing area: main" at bounding box center [342, 145] width 293 height 80
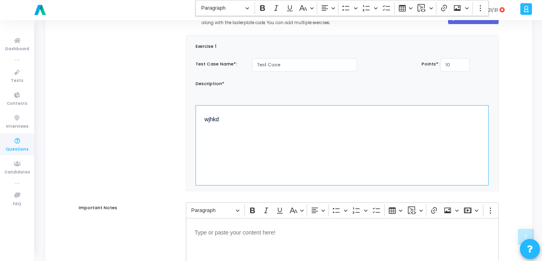
scroll to position [418, 0]
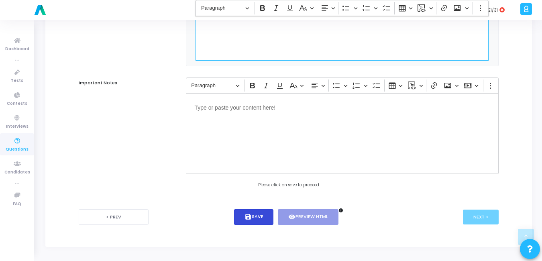
click at [256, 216] on button "save Save" at bounding box center [254, 217] width 40 height 16
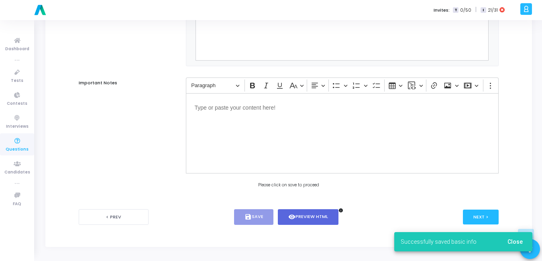
click at [524, 237] on button "Close" at bounding box center [515, 241] width 28 height 14
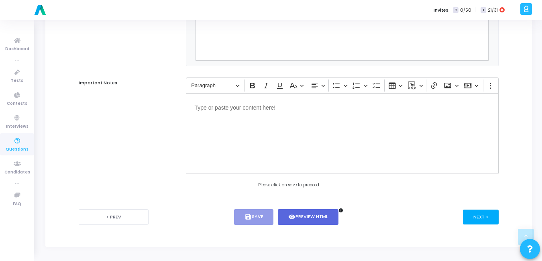
click at [476, 210] on button "Next >" at bounding box center [481, 217] width 36 height 15
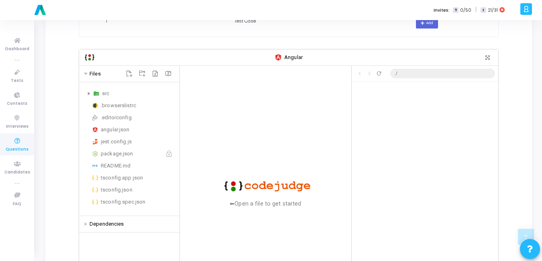
scroll to position [142, 0]
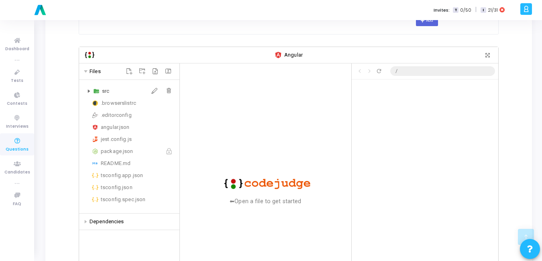
click at [88, 89] on icon at bounding box center [89, 91] width 2 height 4
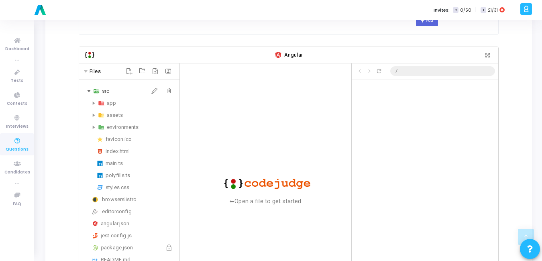
scroll to position [41, 0]
click at [90, 98] on div "app" at bounding box center [129, 103] width 94 height 10
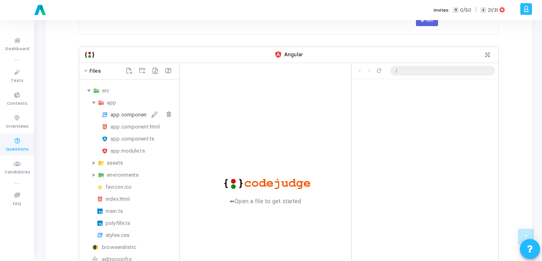
click at [133, 111] on div "app.component.css" at bounding box center [143, 115] width 66 height 10
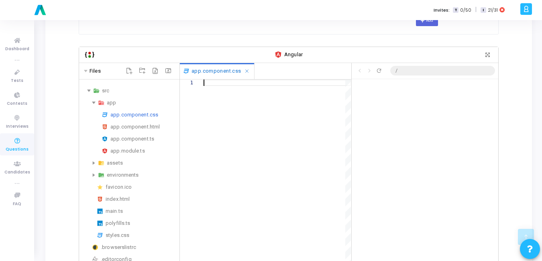
click at [247, 119] on div at bounding box center [277, 198] width 147 height 239
click at [134, 134] on div "app.component.ts" at bounding box center [143, 139] width 66 height 10
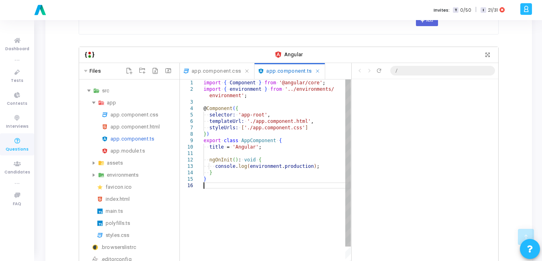
scroll to position [0, 0]
click at [230, 186] on div "import ·‌ { ·‌ Component ·‌ } ·‌ from ·‌ '@angular/core' ; import ·‌ { ·‌ envir…" at bounding box center [277, 250] width 147 height 342
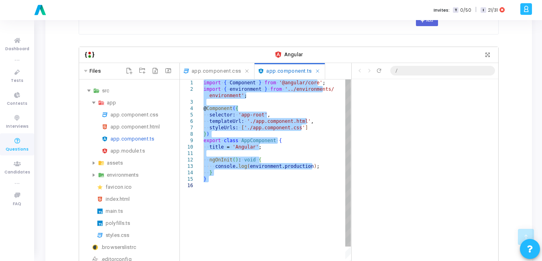
paste textarea "suggestion = 'I suggest adding a dark mode option in WhatsApp to reduce eye str…"
type textarea "suggestion = 'I suggest adding a dark mode option in WhatsApp to reduce eye str…"
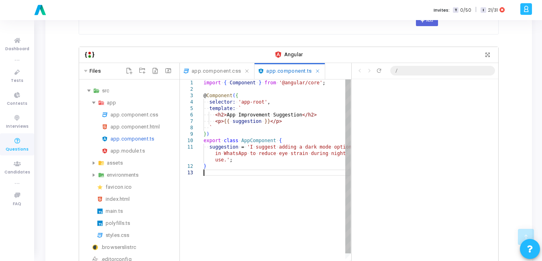
click at [258, 169] on div "import ·‌ { ·‌ Component ·‌ } ·‌ from ·‌ '@angular/core' ; @ Component ( { ·‌·‌…" at bounding box center [277, 243] width 147 height 329
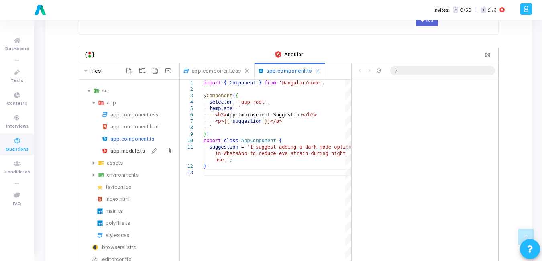
click at [133, 146] on div "app.module.ts" at bounding box center [143, 151] width 66 height 10
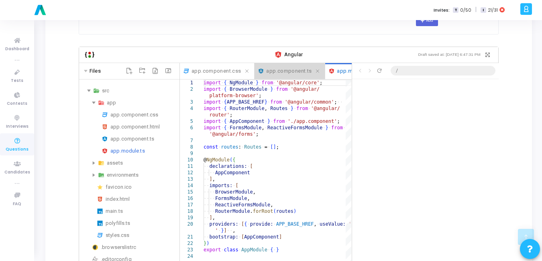
click at [295, 67] on span "app.component.ts" at bounding box center [288, 71] width 45 height 9
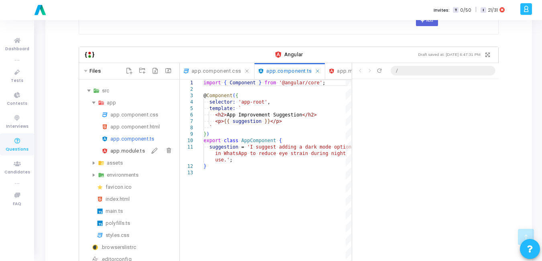
click at [132, 146] on div "app.module.ts" at bounding box center [143, 151] width 66 height 10
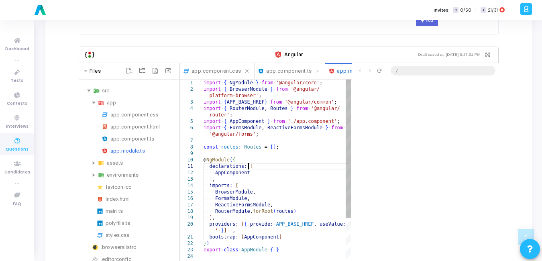
scroll to position [0, 0]
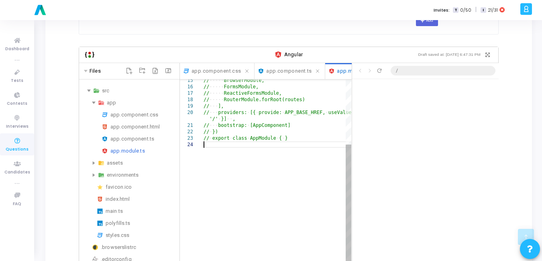
click at [245, 157] on div "// ·‌·‌·‌·‌·‌ BrowserModule, // ·‌·‌·‌·‌·‌ FormsModule, // ·‌·‌·‌·‌·‌ ReactiveF…" at bounding box center [278, 174] width 148 height 413
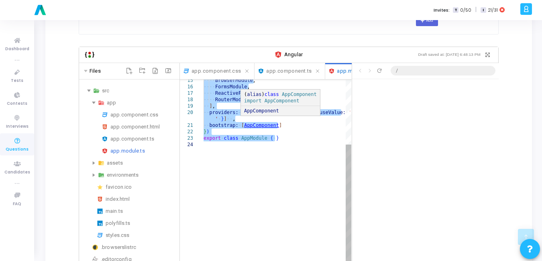
paste textarea "export class AppModule {"
type textarea "export class AppModule {}"
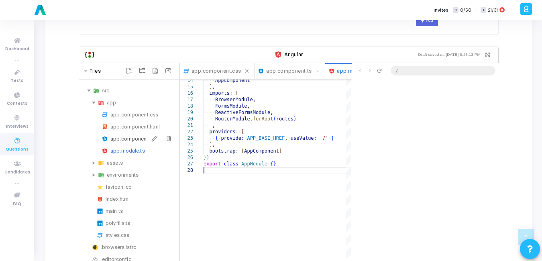
click at [130, 134] on div "app.component.ts" at bounding box center [143, 139] width 66 height 10
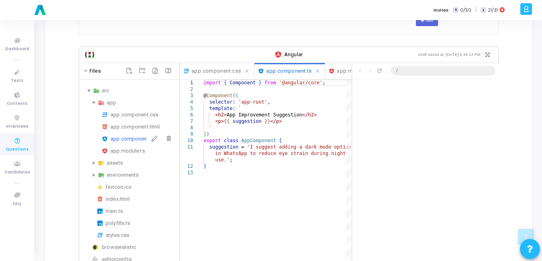
click at [130, 134] on div "app.component.ts" at bounding box center [143, 139] width 66 height 10
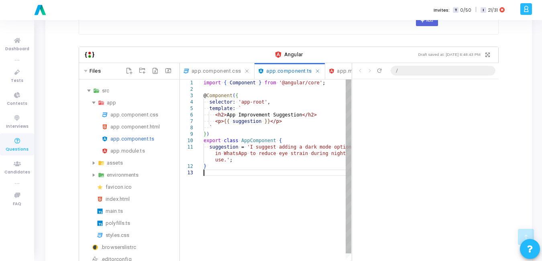
scroll to position [0, 0]
click at [272, 182] on div "import ·‌ { ·‌ Component ·‌ } ·‌ from ·‌ '@angular/core' ; @ Component ( { ·‌·‌…" at bounding box center [278, 243] width 148 height 329
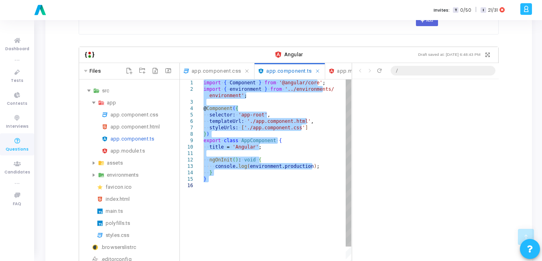
scroll to position [41, 0]
paste textarea "title = 'Angular'; ngOnInit(): void { console.log('Production mode:',"
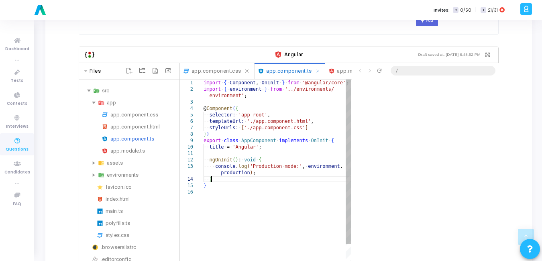
click at [256, 174] on div "import ·‌ { ·‌ Component , ·‌ OnInit ·‌ } ·‌ from ·‌ '@angular/core' ; import ·…" at bounding box center [278, 253] width 148 height 349
click at [382, 67] on icon "Refresh preview" at bounding box center [379, 70] width 6 height 6
click at [298, 176] on div "import ·‌ { ·‌ Component , ·‌ OnInit ·‌ } ·‌ from ·‌ '@angular/core' ; import ·…" at bounding box center [278, 253] width 148 height 349
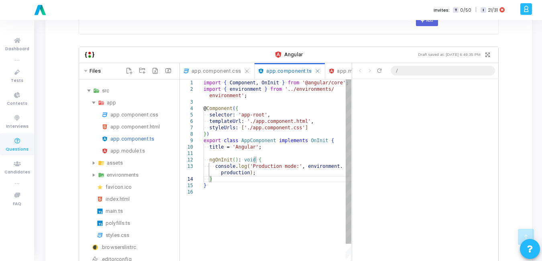
type textarea "import { Component, OnInit } from '@angular/core'; import { environment } from …"
click at [314, 124] on div "import ·‌ { ·‌ Component , ·‌ OnInit ·‌ } ·‌ from ·‌ '@angular/core' ; import ·…" at bounding box center [278, 253] width 148 height 349
click at [277, 134] on div "import ·‌ { ·‌ Component , ·‌ OnInit ·‌ } ·‌ from ·‌ '@angular/core' ; import ·…" at bounding box center [278, 253] width 148 height 349
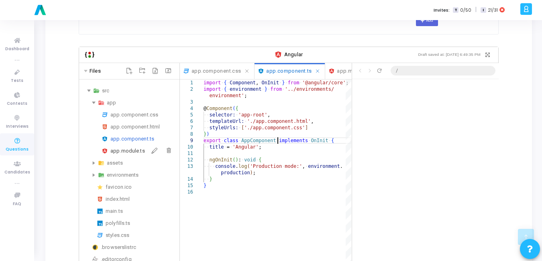
click at [128, 146] on div "app.module.ts" at bounding box center [143, 151] width 66 height 10
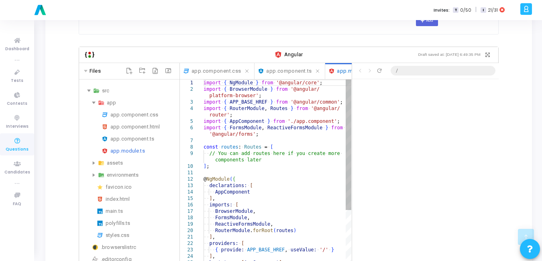
scroll to position [0, 0]
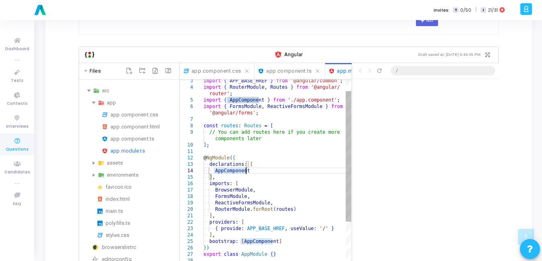
scroll to position [60, 0]
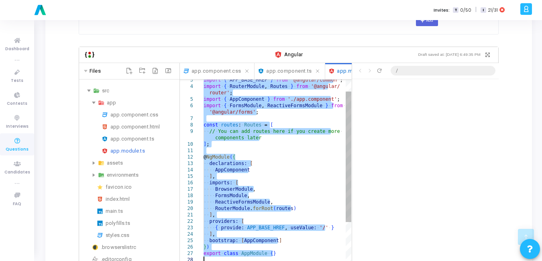
paste textarea "Editor content;Press Alt+F1 for Accessibility Options."
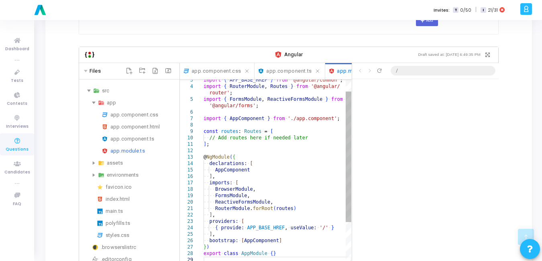
type textarea "const routes: Routes = [ // Add routes here if needed later ]; @NgModule({ decl…"
click at [130, 134] on div "app.component.ts" at bounding box center [143, 139] width 66 height 10
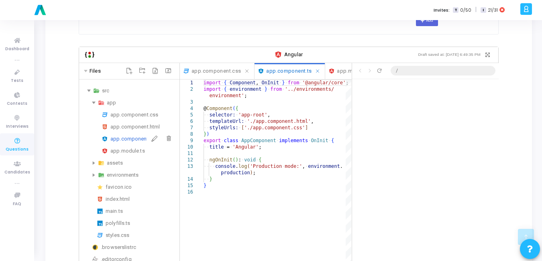
click at [130, 134] on div "app.component.ts" at bounding box center [143, 139] width 66 height 10
click at [301, 164] on div "import ·‌ { ·‌ Component , ·‌ OnInit ·‌ } ·‌ from ·‌ '@angular/core' ; import ·…" at bounding box center [278, 253] width 148 height 349
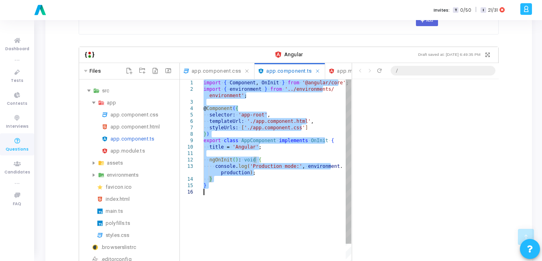
scroll to position [60, 0]
paste textarea "improvementSuggestion: string = "One improvement I’d suggest is adding a dark m…"
type textarea "improvementSuggestion: string = "One improvement I’d suggest is adding a dark m…"
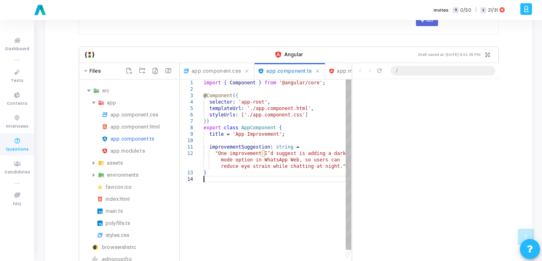
click at [267, 179] on div "import ·‌ { ·‌ Component ·‌ } ·‌ from ·‌ '@angular/core' ; @ Component ( { ·‌·‌…" at bounding box center [278, 247] width 148 height 336
click at [381, 67] on icon "Refresh preview" at bounding box center [379, 70] width 6 height 6
click at [302, 140] on div "import ·‌ { ·‌ Component ·‌ } ·‌ from ·‌ '@angular/core' ; @ Component ( { ·‌·‌…" at bounding box center [278, 247] width 148 height 336
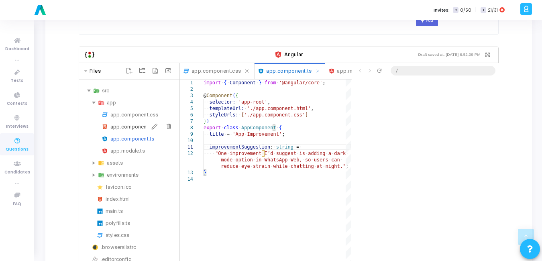
scroll to position [22, 0]
click at [132, 122] on div "app.component.html" at bounding box center [143, 127] width 66 height 10
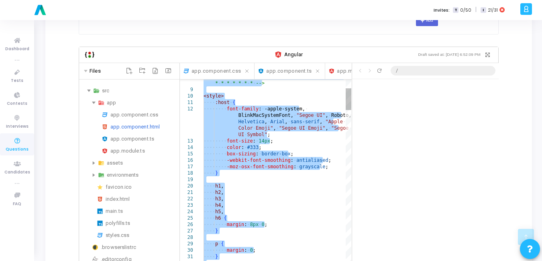
paste textarea "p { font-size: 18px; margin-top: 10px; }"
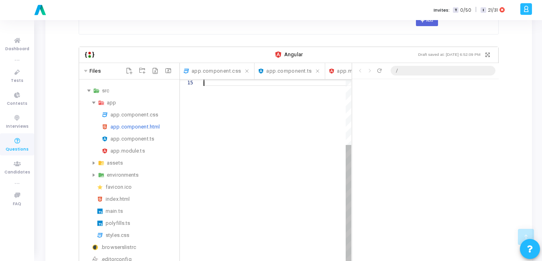
paste textarea "h1 { color: #007bff; }"
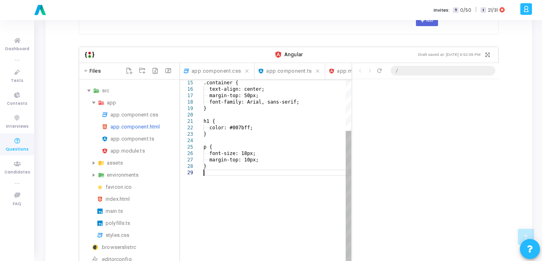
paste textarea "Editor content;Press Alt+F1 for Accessibility Options."
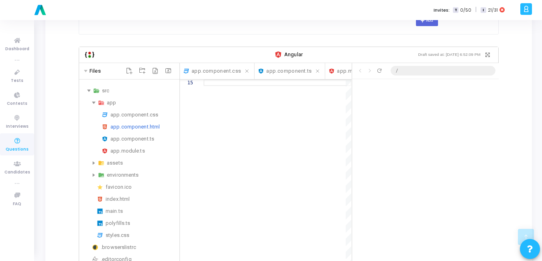
scroll to position [344, 0]
paste textarea "h1 { color: #007bff; }"
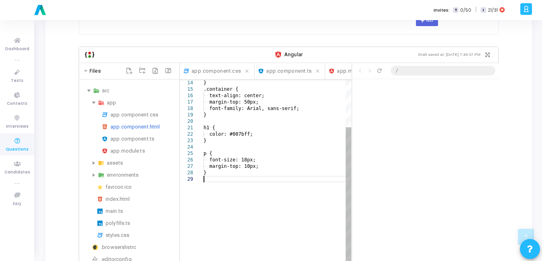
scroll to position [304, 0]
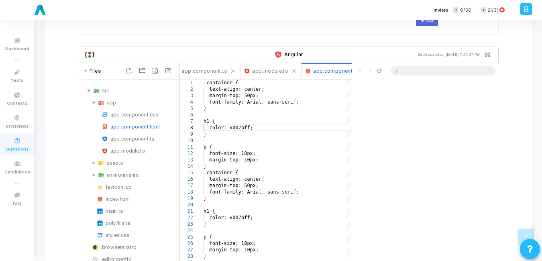
scroll to position [0, 106]
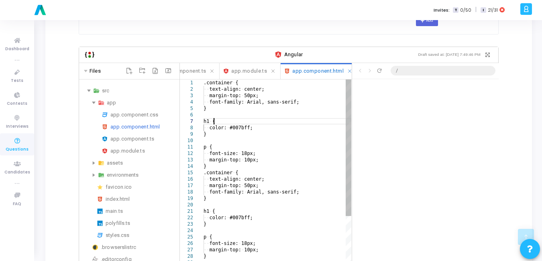
type textarea ".container { text-align: center; margin-top: 50px; font-family: Arial, sans-ser…"
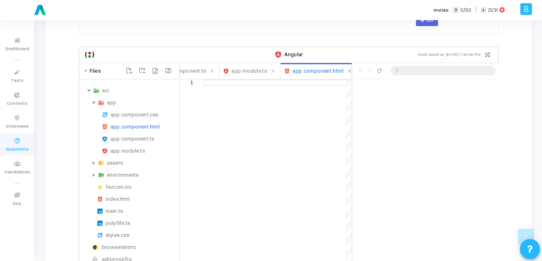
scroll to position [22, 0]
click at [313, 67] on span "app.component.html" at bounding box center [317, 71] width 51 height 9
click at [230, 88] on div at bounding box center [278, 198] width 148 height 239
paste textarea "<div class="container"> <h1>{{ title }}</h1> <p>{{ improvementSuggestion }}</p>…"
type textarea "<div class="container"> <h1>{{ title }}</h1> <p>{{ improvementSuggestion }}</p>…"
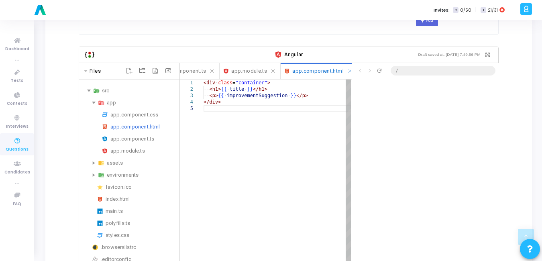
click at [259, 126] on div "<div ·‌ class = "container" > ·‌·‌ <h1> {{ ·‌ title ·‌ }} </h1> ·‌·‌ <p> {{ ·‌ …" at bounding box center [278, 211] width 148 height 265
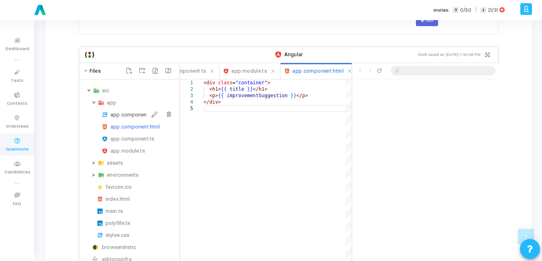
click at [131, 110] on div "app.component.css" at bounding box center [143, 115] width 66 height 10
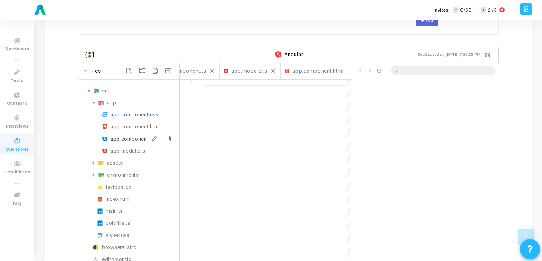
click at [128, 135] on div "app.component.ts" at bounding box center [143, 139] width 66 height 10
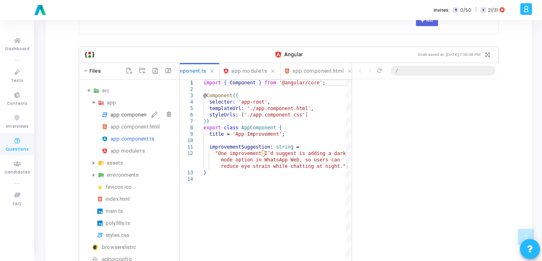
click at [141, 110] on div "app.component.css" at bounding box center [143, 115] width 66 height 10
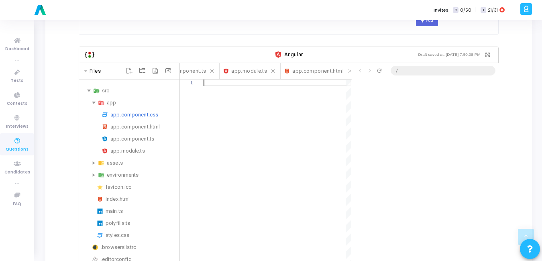
click at [243, 89] on div at bounding box center [278, 198] width 148 height 239
paste textarea "p { font-size: 18px; margin-top: 10px; }"
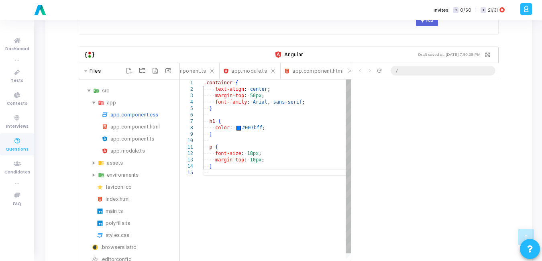
type textarea ".container { text-align: center; margin-top: 50px; font-family: Arial, sans-ser…"
click at [289, 127] on div ".container ·‌ { ·‌·‌·‌·‌ text-align : ·‌ center ; ·‌·‌·‌·‌ margin-top : ·‌ 50px…" at bounding box center [278, 243] width 148 height 329
click at [303, 116] on div ".container ·‌ { ·‌·‌·‌·‌ text-align : ·‌ center ; ·‌·‌·‌·‌ margin-top : ·‌ 50px…" at bounding box center [278, 243] width 148 height 329
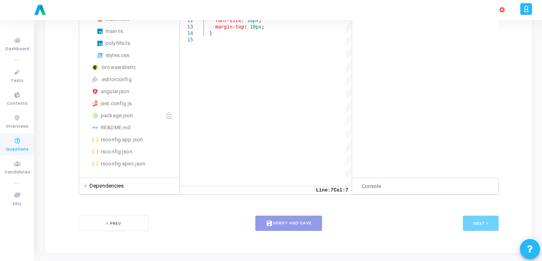
scroll to position [0, 0]
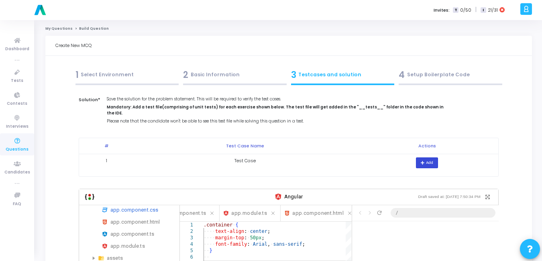
click at [427, 157] on button "Add" at bounding box center [427, 162] width 22 height 11
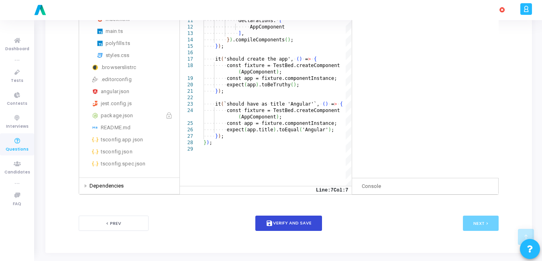
scroll to position [22, 0]
click at [281, 220] on button "save Verify and Save" at bounding box center [288, 224] width 67 height 16
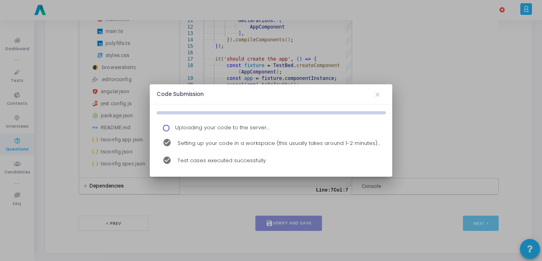
scroll to position [0, 0]
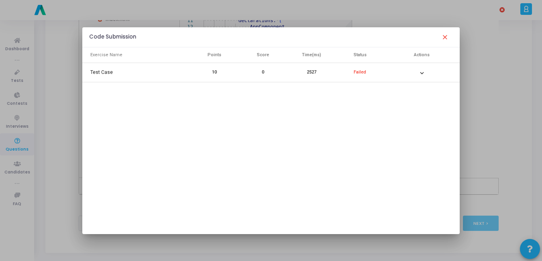
click at [360, 68] on mat-cell "Failed" at bounding box center [360, 73] width 49 height 16
click at [424, 68] on mat-icon "expand_more" at bounding box center [422, 73] width 10 height 10
click at [412, 132] on mat-icon "expand_more" at bounding box center [411, 129] width 10 height 10
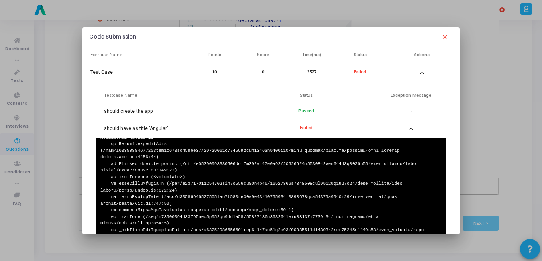
scroll to position [10, 0]
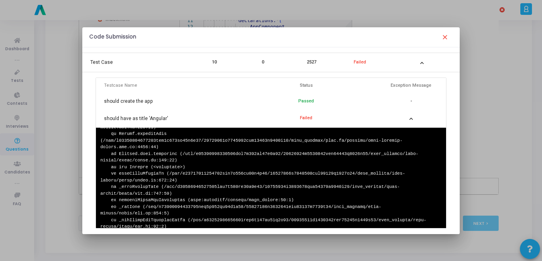
drag, startPoint x: 99, startPoint y: 145, endPoint x: 263, endPoint y: 217, distance: 178.7
click at [263, 217] on div at bounding box center [271, 178] width 350 height 100
copy pre "Error: expect(received).toEqual(expected) // deep equality Expected: "Angular" …"
click at [448, 38] on mat-icon "close" at bounding box center [445, 38] width 10 height 10
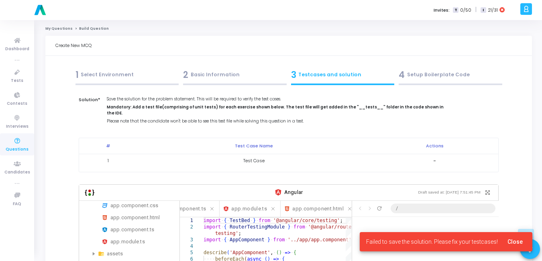
scroll to position [271, 0]
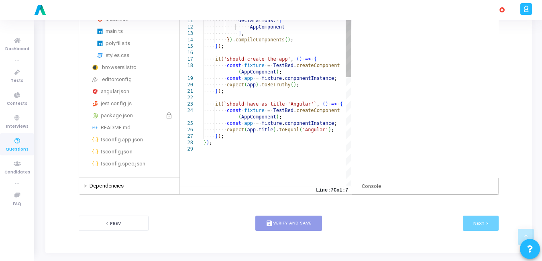
type textarea "], declarations: [ AppComponent ], }).compileComponents(); }); it('should creat…"
click at [291, 34] on div "import ·‌ { ·‌ TestBed ·‌ } ·‌ from ·‌ '@angular/core/testing' ; import ·‌ { ·‌…" at bounding box center [278, 166] width 148 height 438
click at [129, 63] on div ".browserslistrc" at bounding box center [138, 68] width 75 height 10
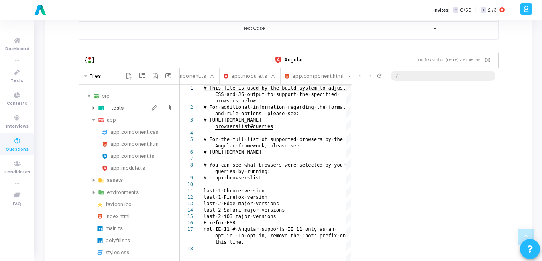
scroll to position [132, 0]
click at [312, 72] on span "app.component.html" at bounding box center [317, 76] width 51 height 9
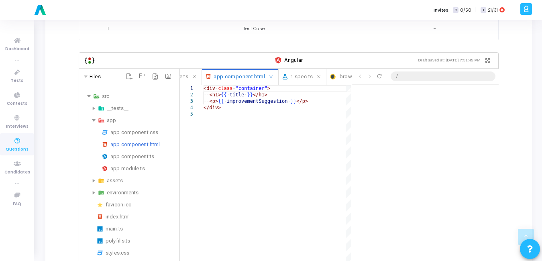
scroll to position [0, 212]
click at [322, 72] on span ".browserslistrc" at bounding box center [329, 76] width 37 height 9
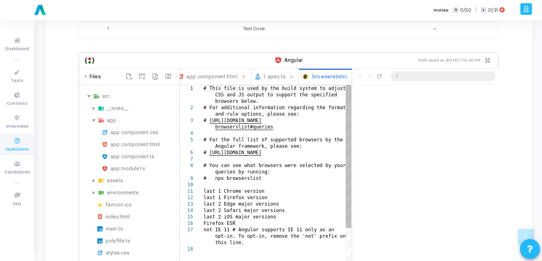
scroll to position [22, 0]
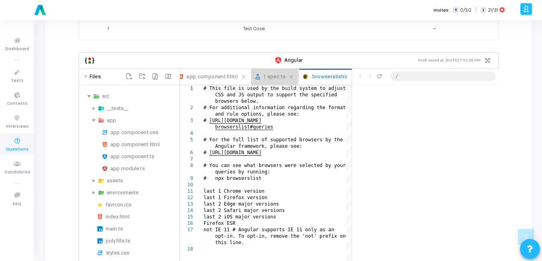
click at [263, 72] on span "1.spec.ts" at bounding box center [274, 76] width 22 height 9
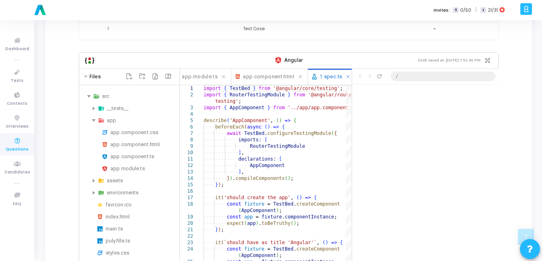
scroll to position [0, 212]
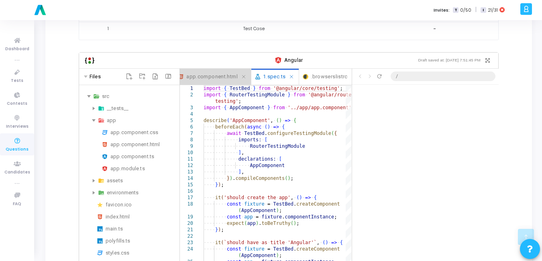
click at [214, 72] on span "app.component.html" at bounding box center [211, 76] width 51 height 9
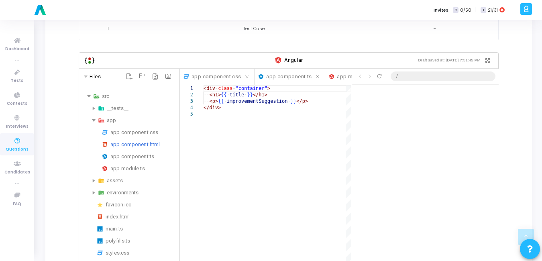
scroll to position [22, 0]
click at [220, 72] on span "app.component.css" at bounding box center [216, 76] width 49 height 9
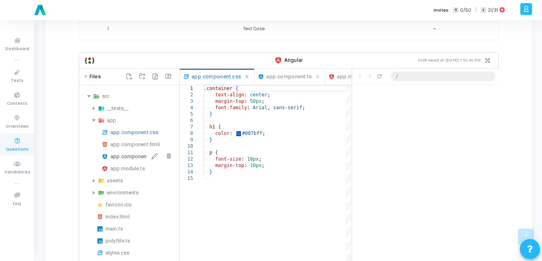
click at [136, 153] on div "app.component.ts" at bounding box center [143, 157] width 66 height 10
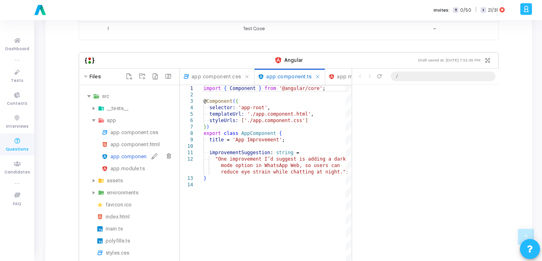
click at [136, 153] on div "app.component.ts" at bounding box center [143, 157] width 66 height 10
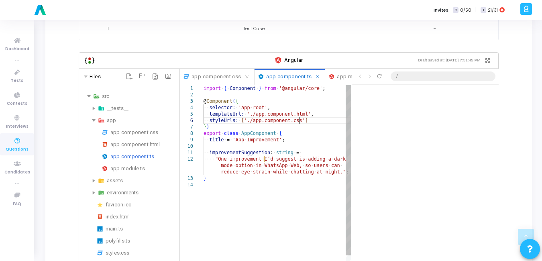
scroll to position [0, 0]
click at [326, 116] on div "import ·‌ { ·‌ Component ·‌ } ·‌ from ·‌ '@angular/core' ; @ Component ( { ·‌·‌…" at bounding box center [278, 253] width 148 height 336
click at [233, 145] on div "import ·‌ { ·‌ Component ·‌ } ·‌ from ·‌ '@angular/core' ; @ Component ( { ·‌·‌…" at bounding box center [278, 253] width 148 height 336
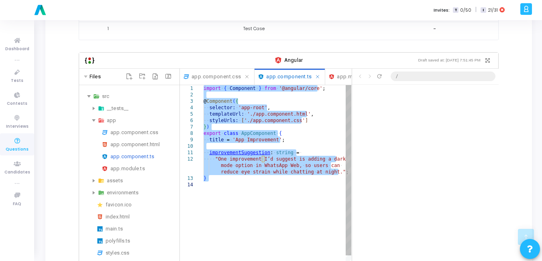
paste textarea "improvementSuggestion: string ="
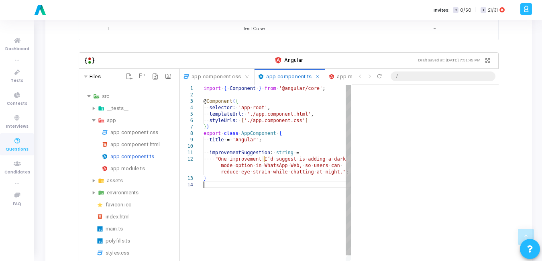
type textarea "import { Component } from '@angular/core'; @Component({ selector: 'app-root', t…"
click at [303, 117] on div "import ·‌ { ·‌ Component ·‌ } ·‌ from ·‌ '@angular/core' ; @ Component ( { ·‌·‌…" at bounding box center [278, 253] width 148 height 336
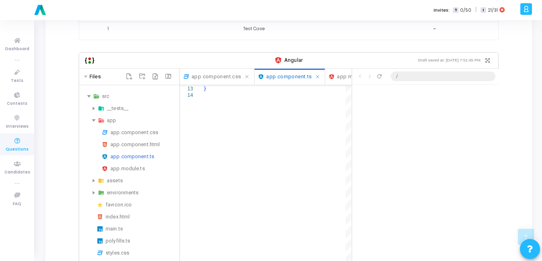
scroll to position [271, 0]
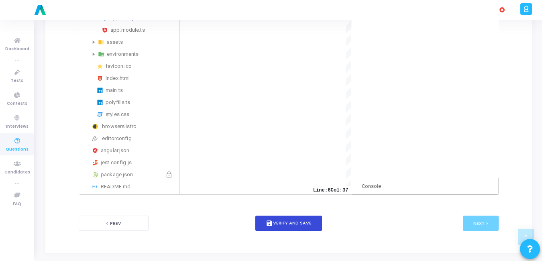
click at [289, 219] on button "save Verify and Save" at bounding box center [288, 224] width 67 height 16
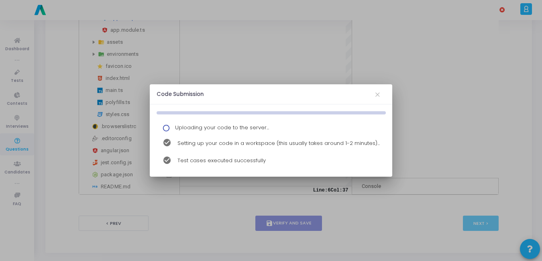
scroll to position [0, 0]
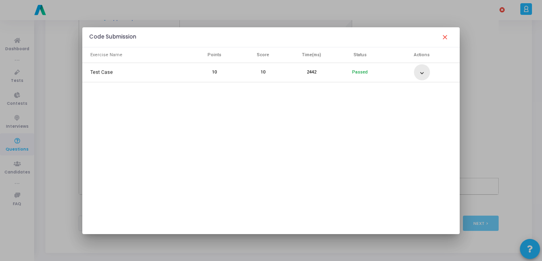
click at [422, 76] on mat-icon "expand_more" at bounding box center [422, 73] width 10 height 10
click at [448, 36] on mat-icon "close" at bounding box center [445, 38] width 10 height 10
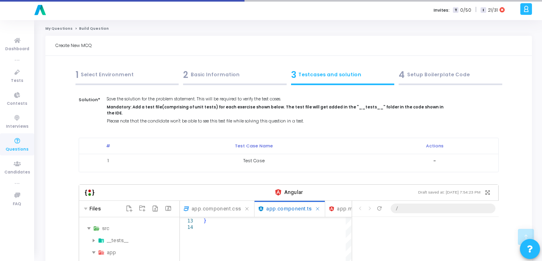
scroll to position [271, 0]
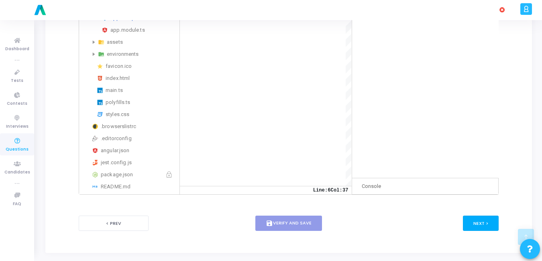
click at [475, 216] on button "Next >" at bounding box center [481, 223] width 36 height 15
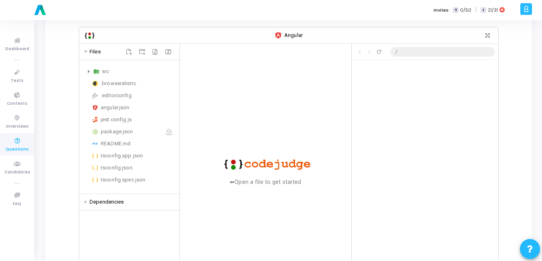
scroll to position [95, 0]
click at [88, 71] on icon at bounding box center [89, 71] width 2 height 4
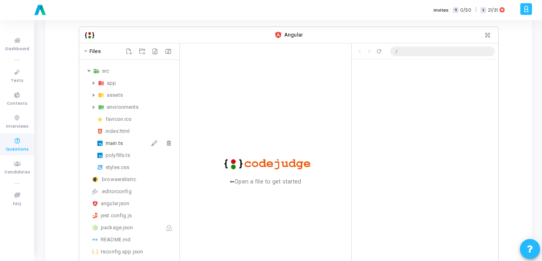
scroll to position [41, 0]
click at [119, 140] on div "main.ts" at bounding box center [141, 144] width 71 height 10
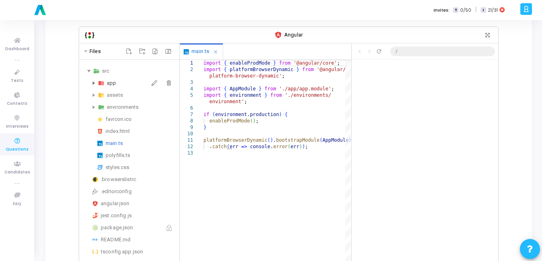
click at [94, 82] on icon at bounding box center [94, 84] width 2 height 4
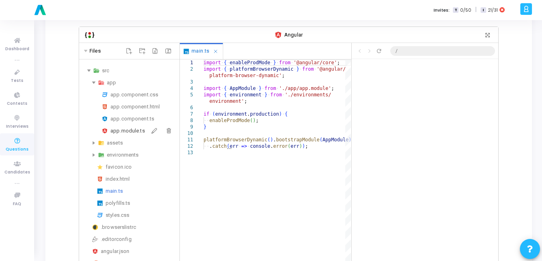
click at [121, 129] on div "app.module.ts" at bounding box center [143, 131] width 66 height 10
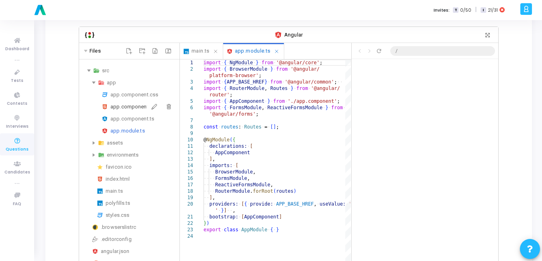
click at [143, 108] on div "app.component.html" at bounding box center [143, 107] width 66 height 10
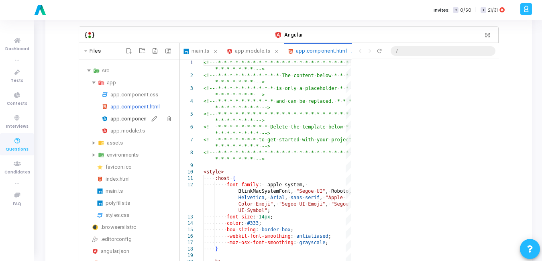
click at [127, 117] on div "app.component.ts" at bounding box center [143, 119] width 66 height 10
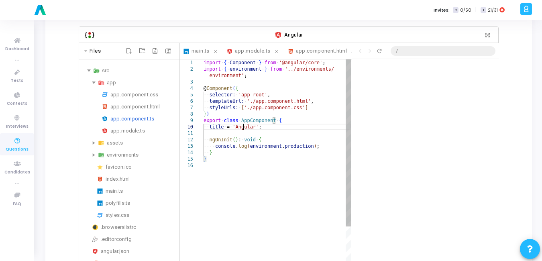
scroll to position [0, 0]
click at [244, 129] on div "import ·‌ { ·‌ Component ·‌ } ·‌ from ·‌ '@angular/core' ; import ·‌ { ·‌ envir…" at bounding box center [278, 230] width 148 height 342
type textarea "title = 'Angular'; ngOnInit(): void { console.log(environment.production); } }"
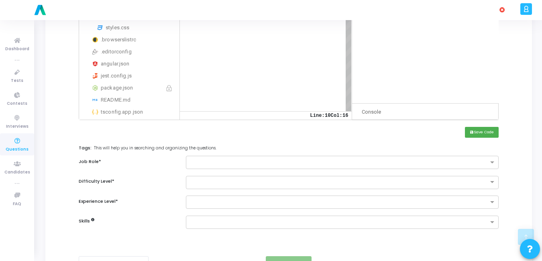
scroll to position [329, 0]
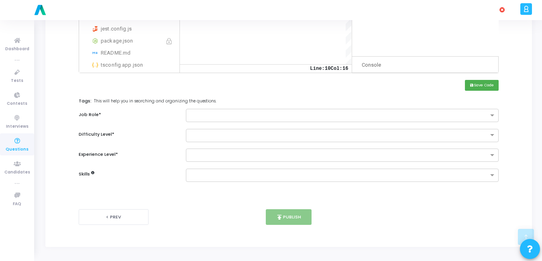
click at [483, 82] on button "save Save Code" at bounding box center [482, 85] width 34 height 11
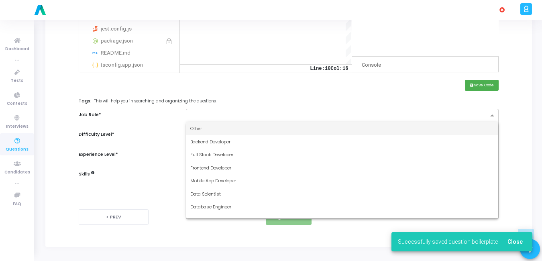
click at [486, 118] on input "text" at bounding box center [339, 115] width 298 height 7
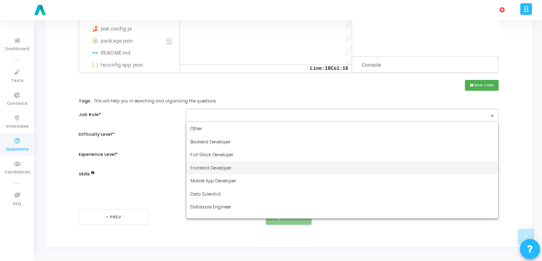
click at [212, 165] on span "Frontend Developer" at bounding box center [210, 168] width 41 height 6
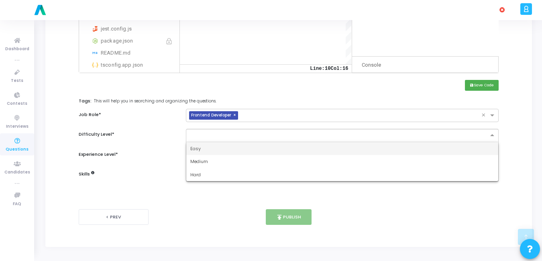
click at [237, 140] on div at bounding box center [342, 135] width 313 height 13
click at [205, 149] on div "Easy" at bounding box center [342, 148] width 312 height 13
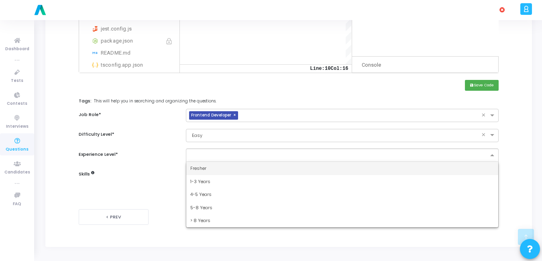
click at [198, 159] on div at bounding box center [338, 156] width 299 height 8
click at [196, 166] on span "Fresher" at bounding box center [198, 168] width 16 height 6
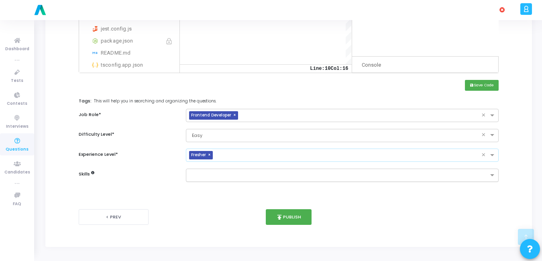
click at [194, 173] on input "text" at bounding box center [339, 175] width 298 height 7
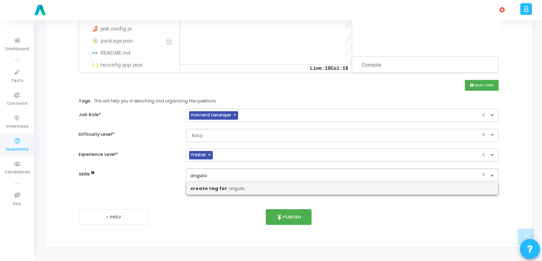
type input "angular"
click at [234, 190] on div "create tag for : angular" at bounding box center [342, 188] width 312 height 13
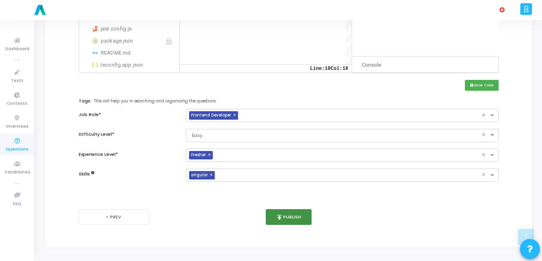
click at [287, 222] on button "publish Publish" at bounding box center [289, 217] width 46 height 16
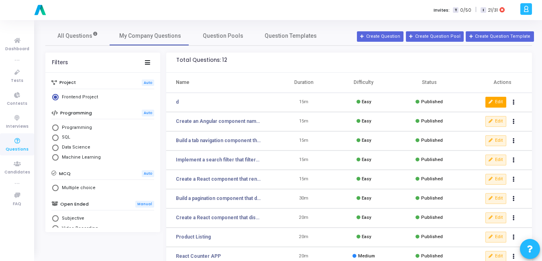
click at [497, 102] on button "Edit" at bounding box center [495, 102] width 21 height 10
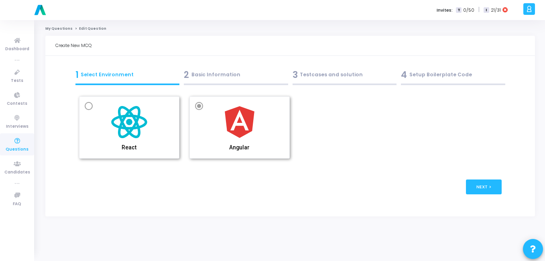
click at [194, 74] on div "2 Basic Information" at bounding box center [236, 74] width 104 height 13
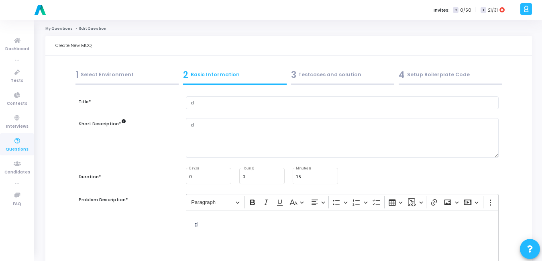
click at [322, 77] on div "3 Testcases and solution" at bounding box center [343, 74] width 104 height 13
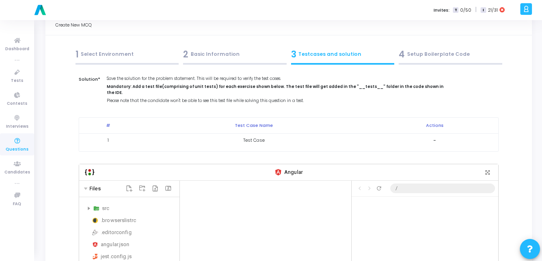
scroll to position [20, 0]
click at [418, 50] on div "4 Setup Boilerplate Code" at bounding box center [451, 54] width 104 height 13
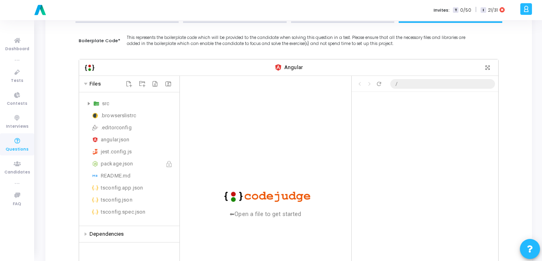
scroll to position [0, 0]
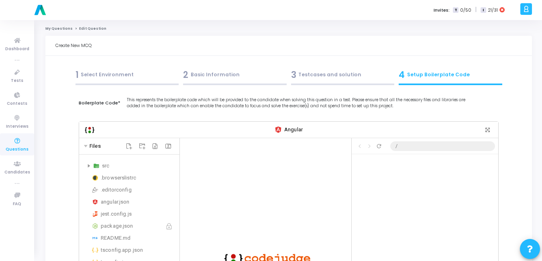
click at [313, 79] on div "3 Testcases and solution" at bounding box center [343, 74] width 104 height 13
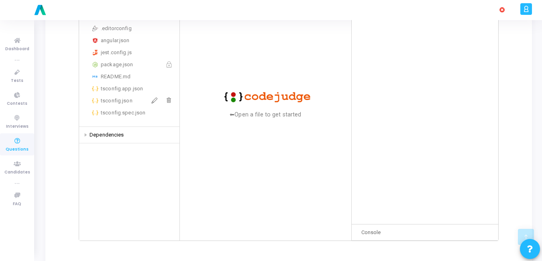
scroll to position [169, 0]
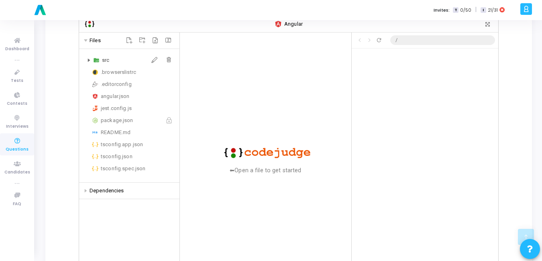
click at [87, 55] on div "src" at bounding box center [129, 60] width 94 height 10
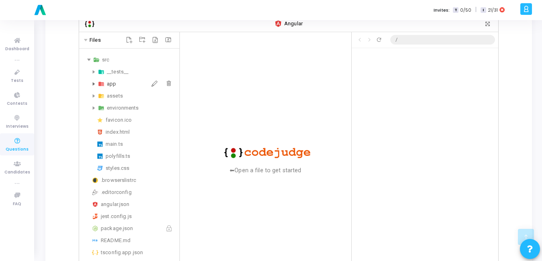
scroll to position [22, 0]
click at [94, 82] on icon at bounding box center [94, 84] width 2 height 4
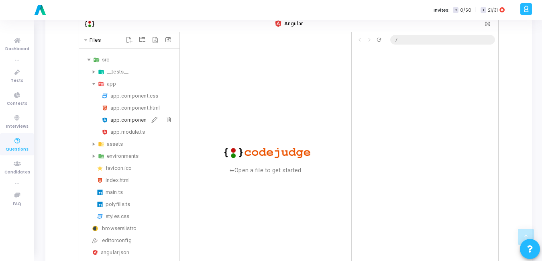
click at [133, 117] on div "app.component.ts" at bounding box center [143, 120] width 66 height 10
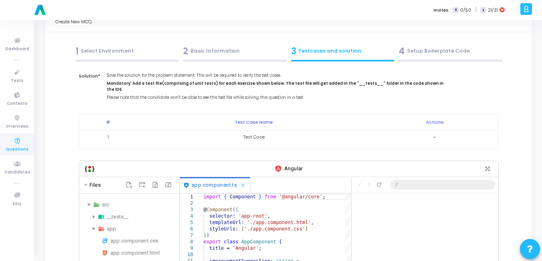
scroll to position [0, 0]
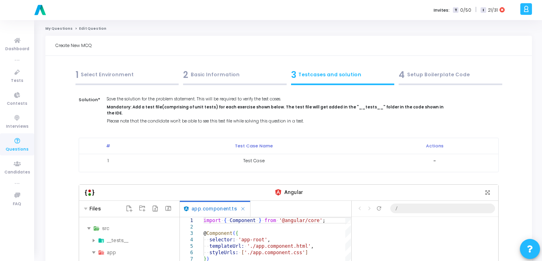
click at [211, 77] on div "2 Basic Information" at bounding box center [235, 74] width 104 height 13
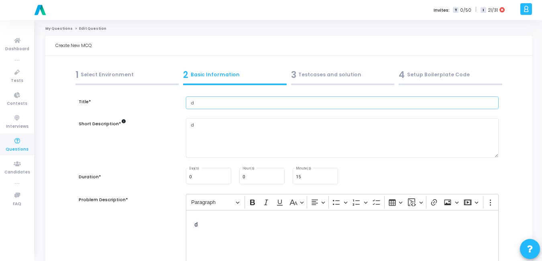
click at [209, 107] on input "d" at bounding box center [342, 102] width 313 height 13
click at [334, 79] on div "3 Testcases and solution" at bounding box center [343, 74] width 104 height 13
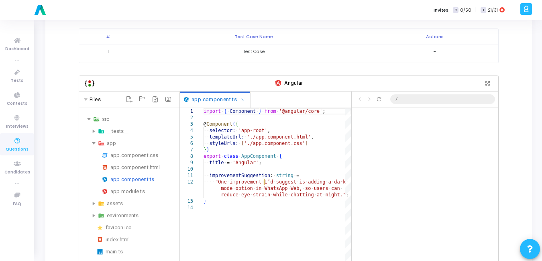
scroll to position [113, 0]
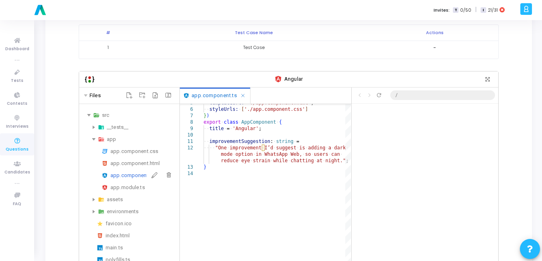
click at [122, 171] on div "app.component.ts" at bounding box center [143, 176] width 66 height 10
type textarea "improvementSuggestion: string = "One improvement I’d suggest is adding a dark m…"
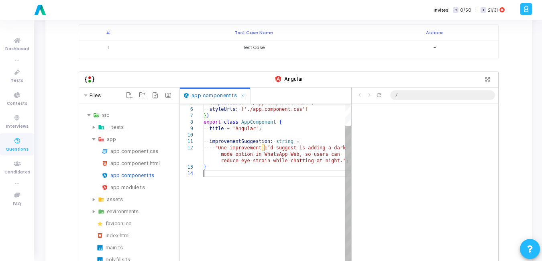
click at [277, 173] on div "·‌·‌ templateUrl: ·‌ './app.component.html' , ·‌·‌ styleUrls: ·‌ [ './app.compo…" at bounding box center [277, 242] width 147 height 336
